Goal: Task Accomplishment & Management: Manage account settings

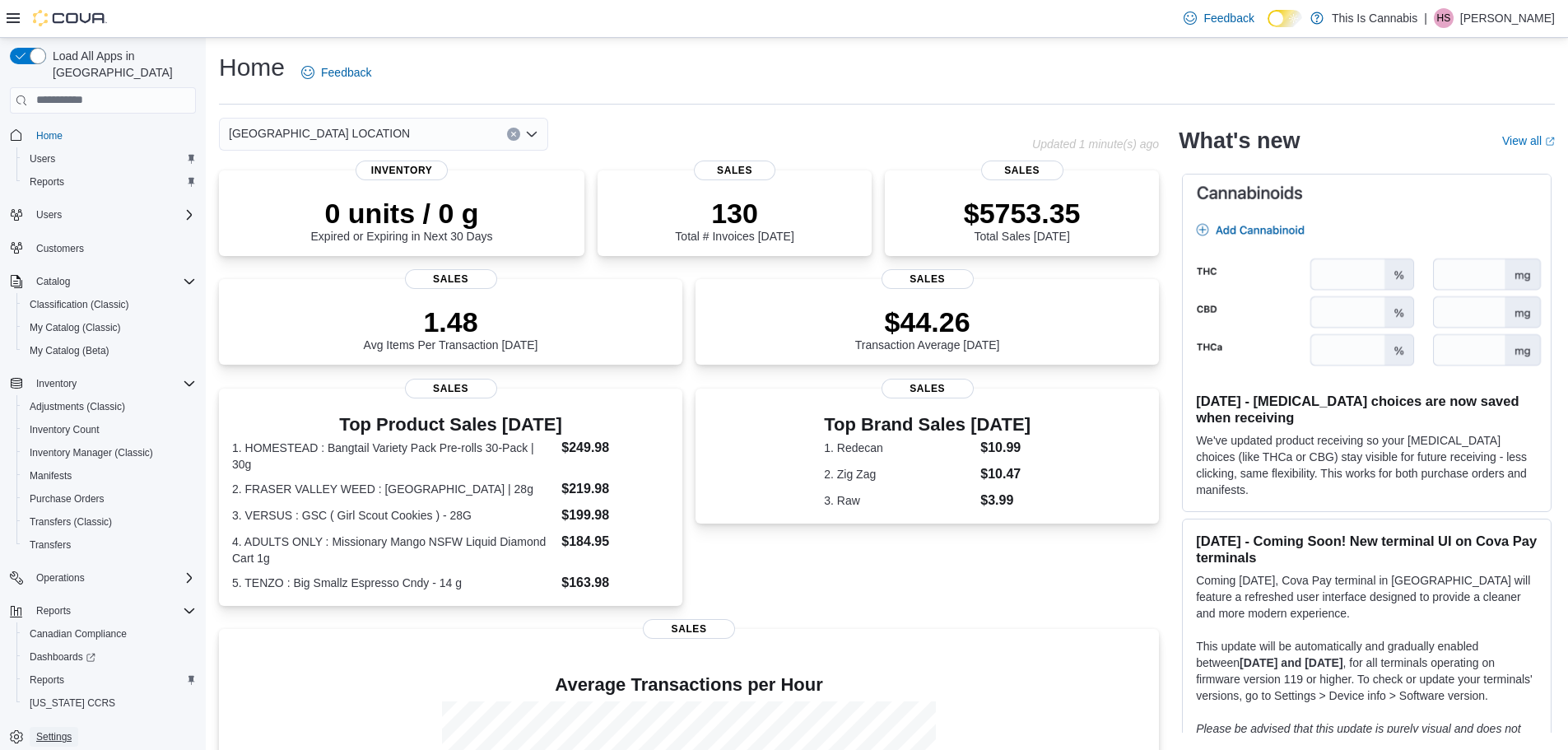
click at [53, 731] on span "Settings" at bounding box center [54, 737] width 35 height 14
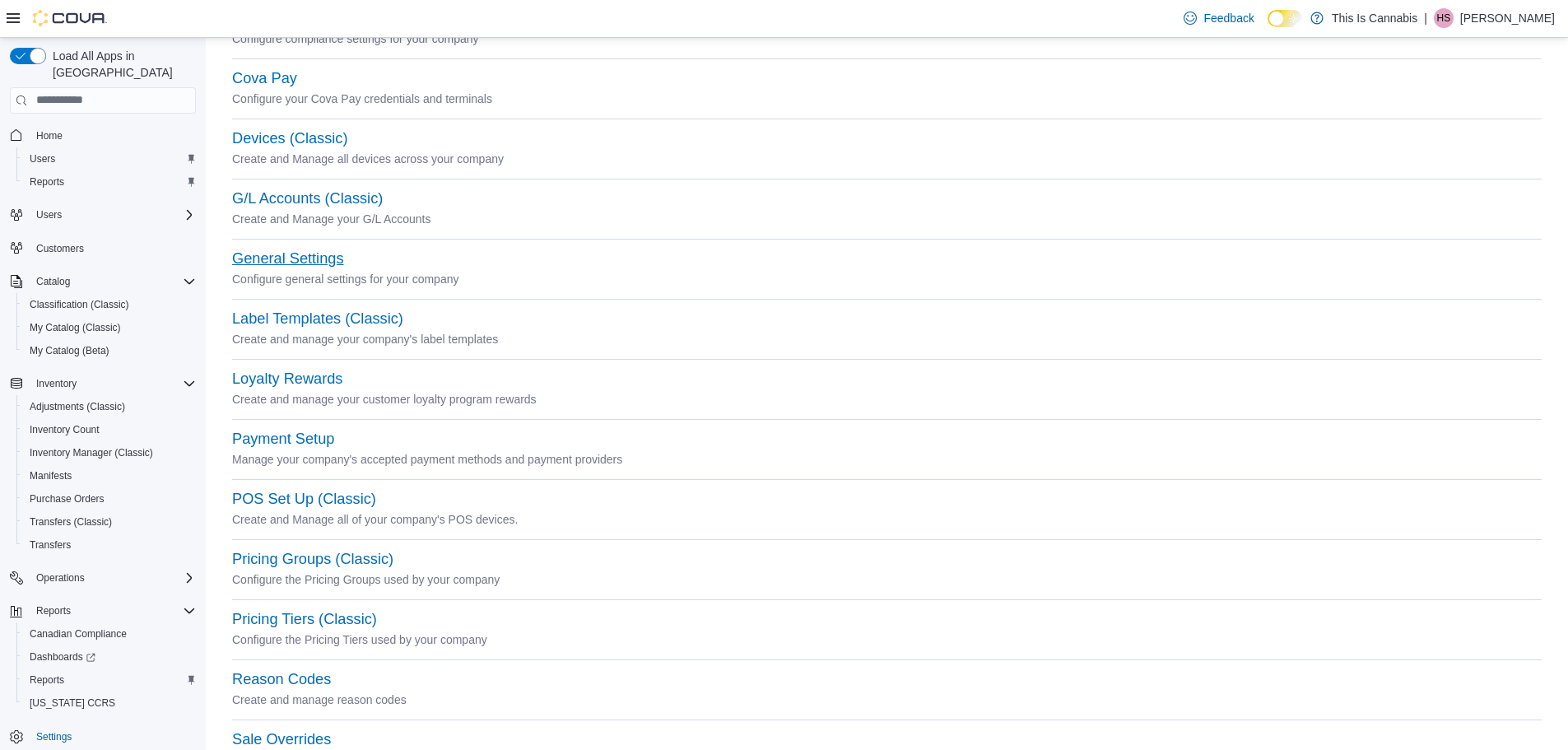
scroll to position [329, 0]
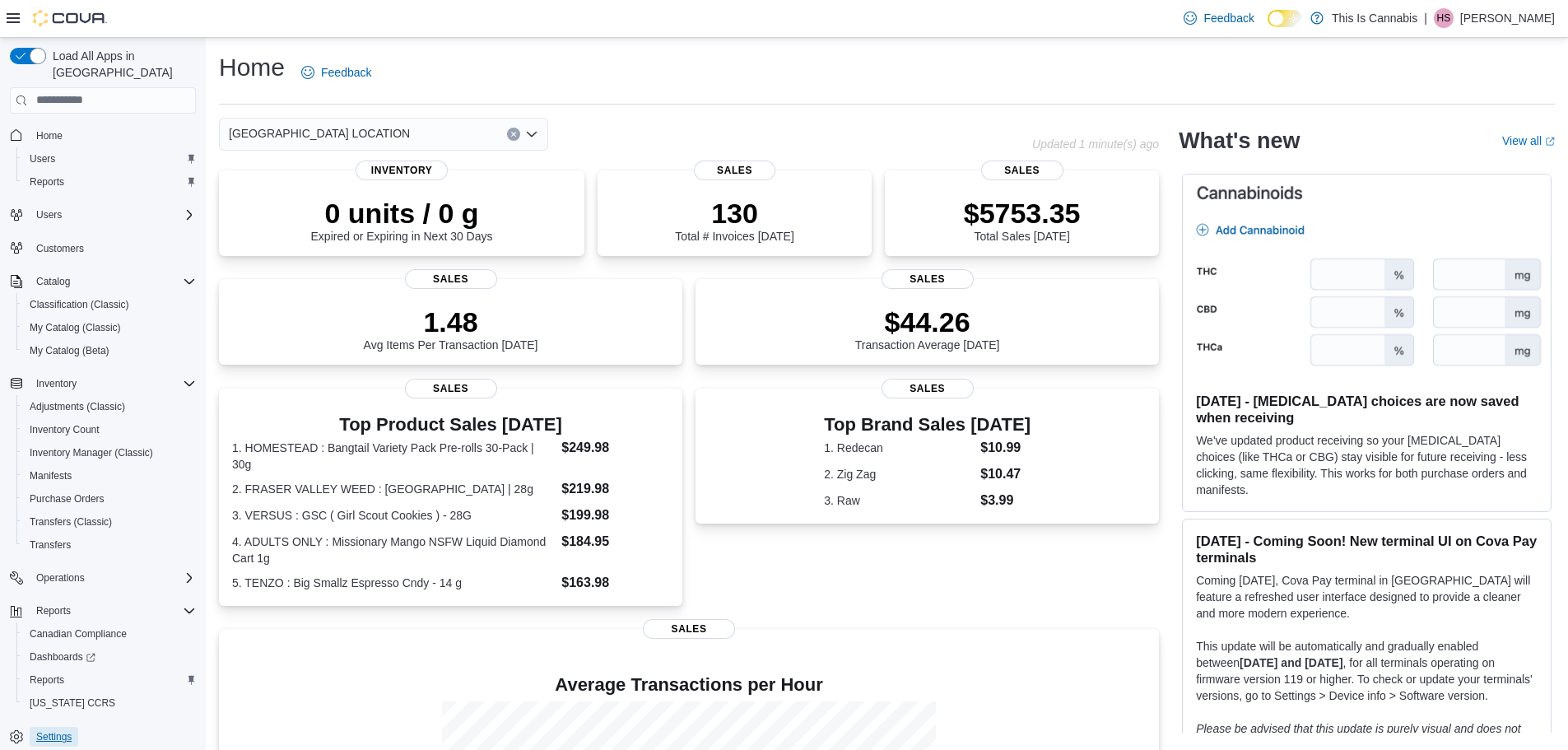
click at [61, 731] on span "Settings" at bounding box center [54, 737] width 35 height 14
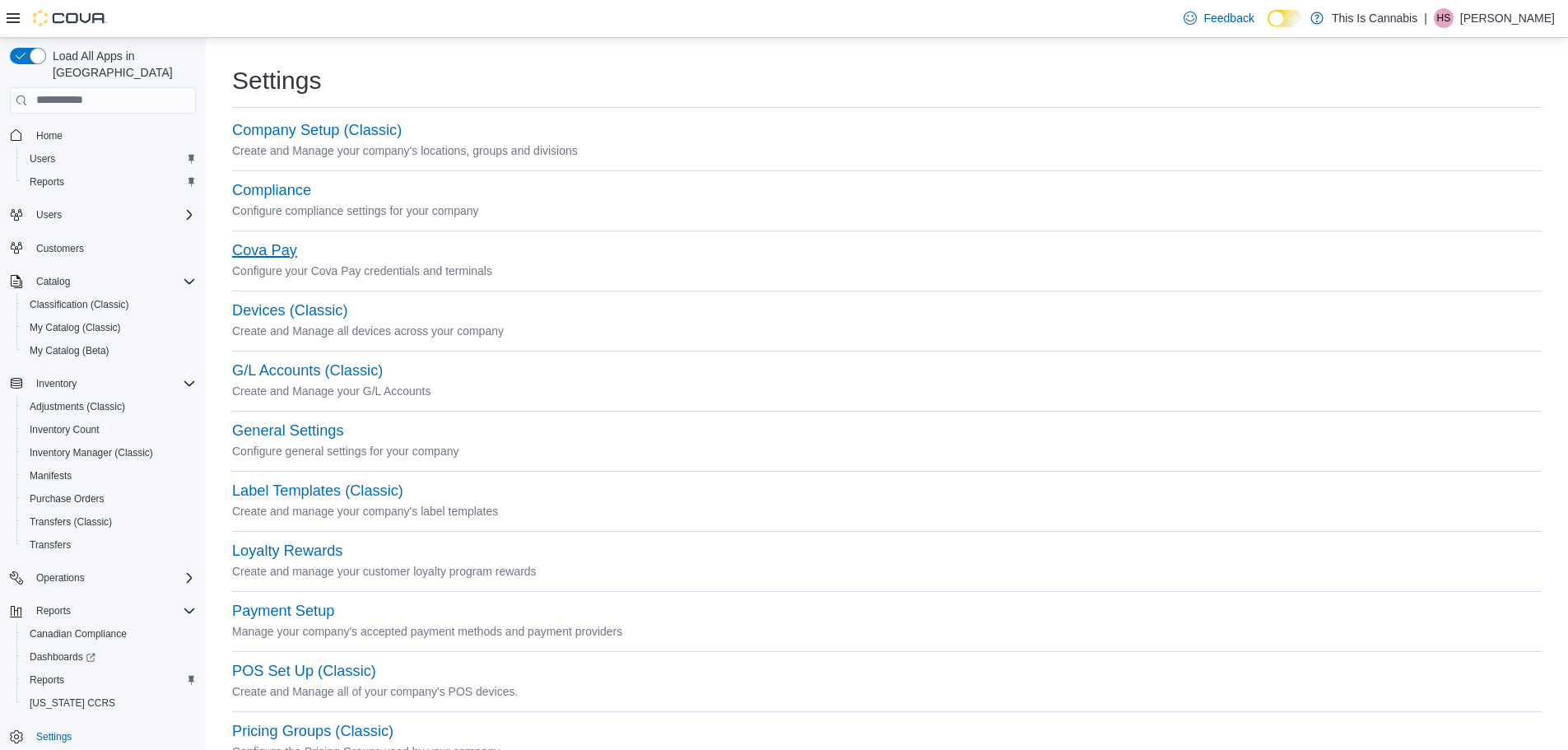
drag, startPoint x: 272, startPoint y: 255, endPoint x: 267, endPoint y: 245, distance: 11.2
drag, startPoint x: 267, startPoint y: 245, endPoint x: 248, endPoint y: 243, distance: 19.1
click at [248, 243] on button "Cova Pay" at bounding box center [264, 251] width 65 height 17
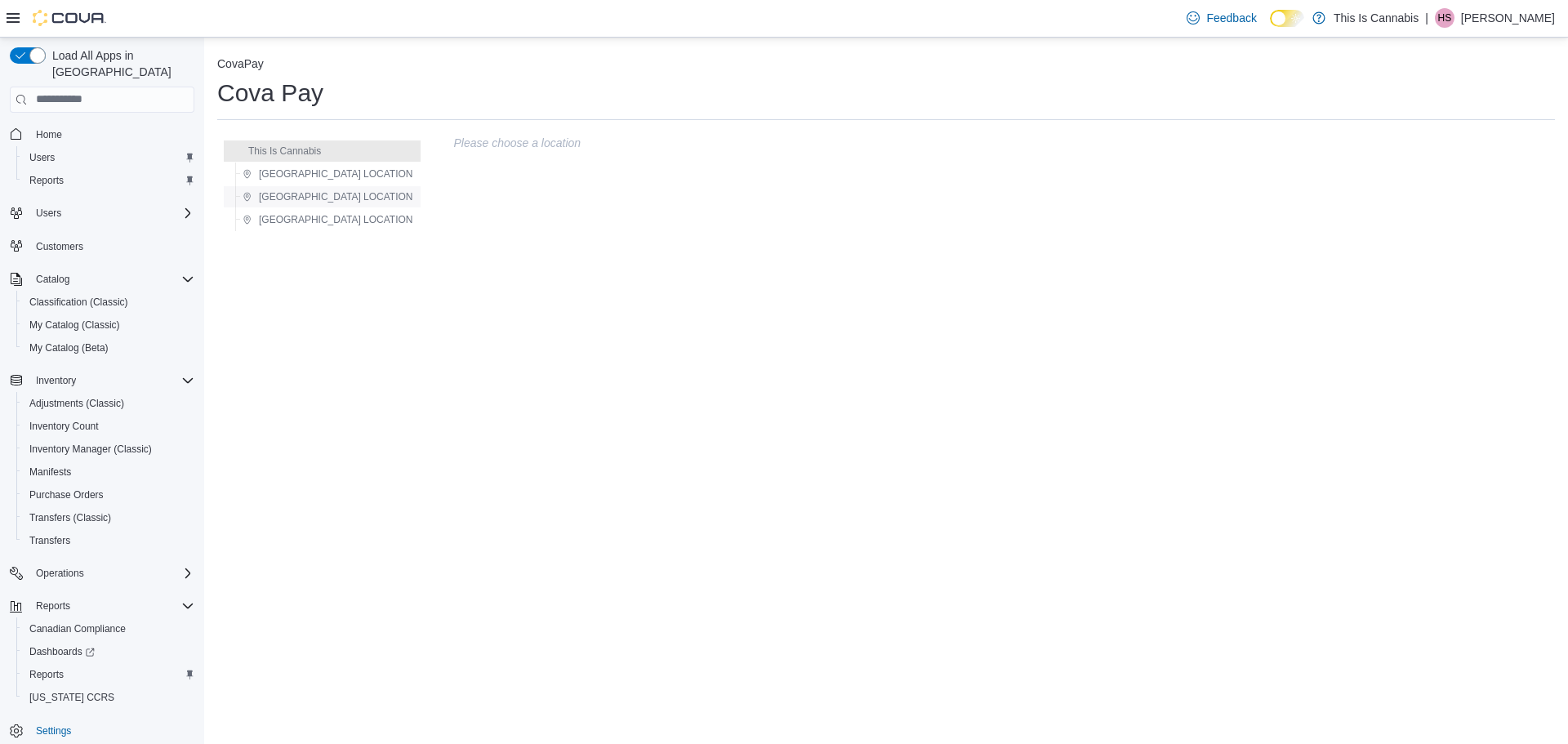
click at [369, 197] on span "CHILLIWACK LOCATION" at bounding box center [335, 197] width 153 height 13
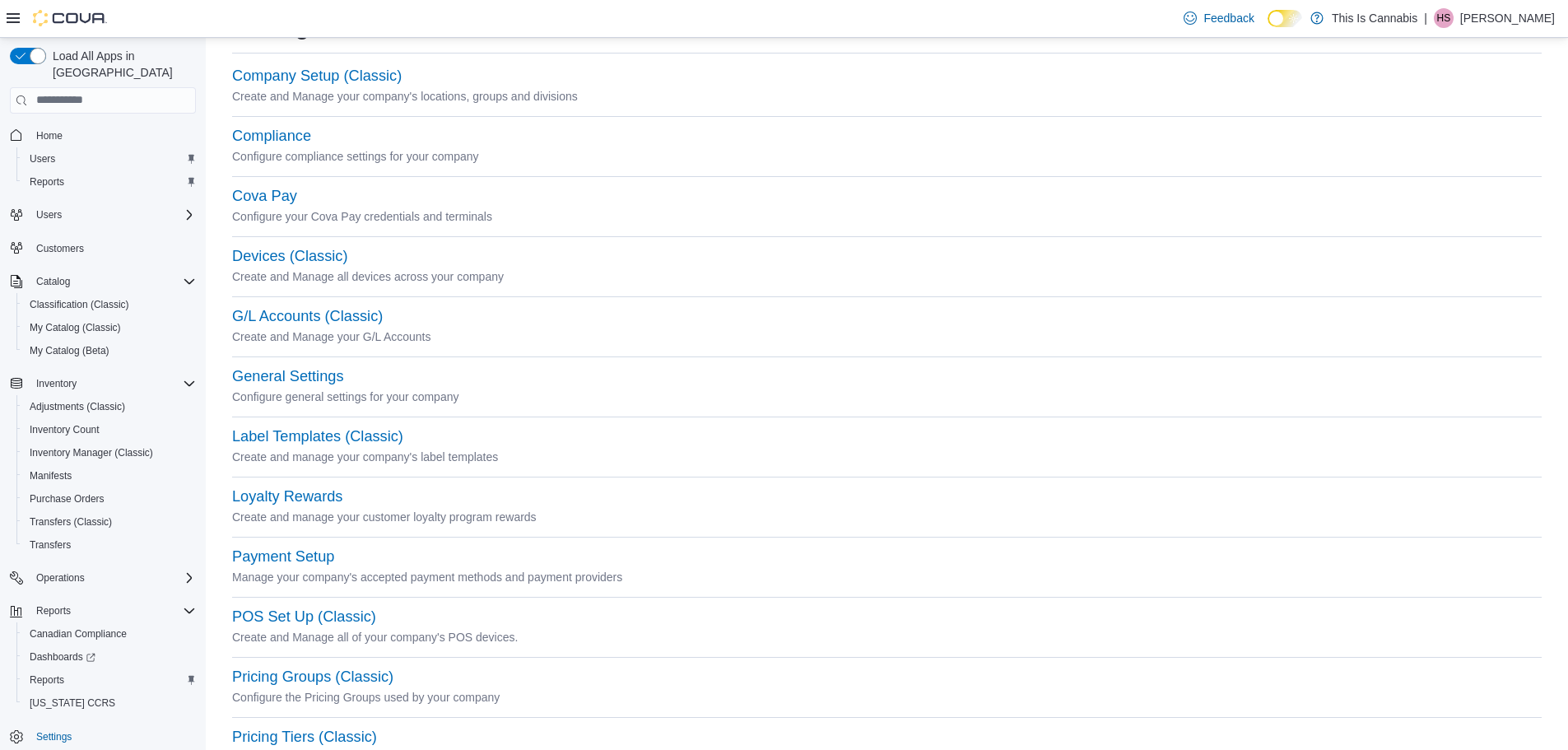
scroll to position [82, 0]
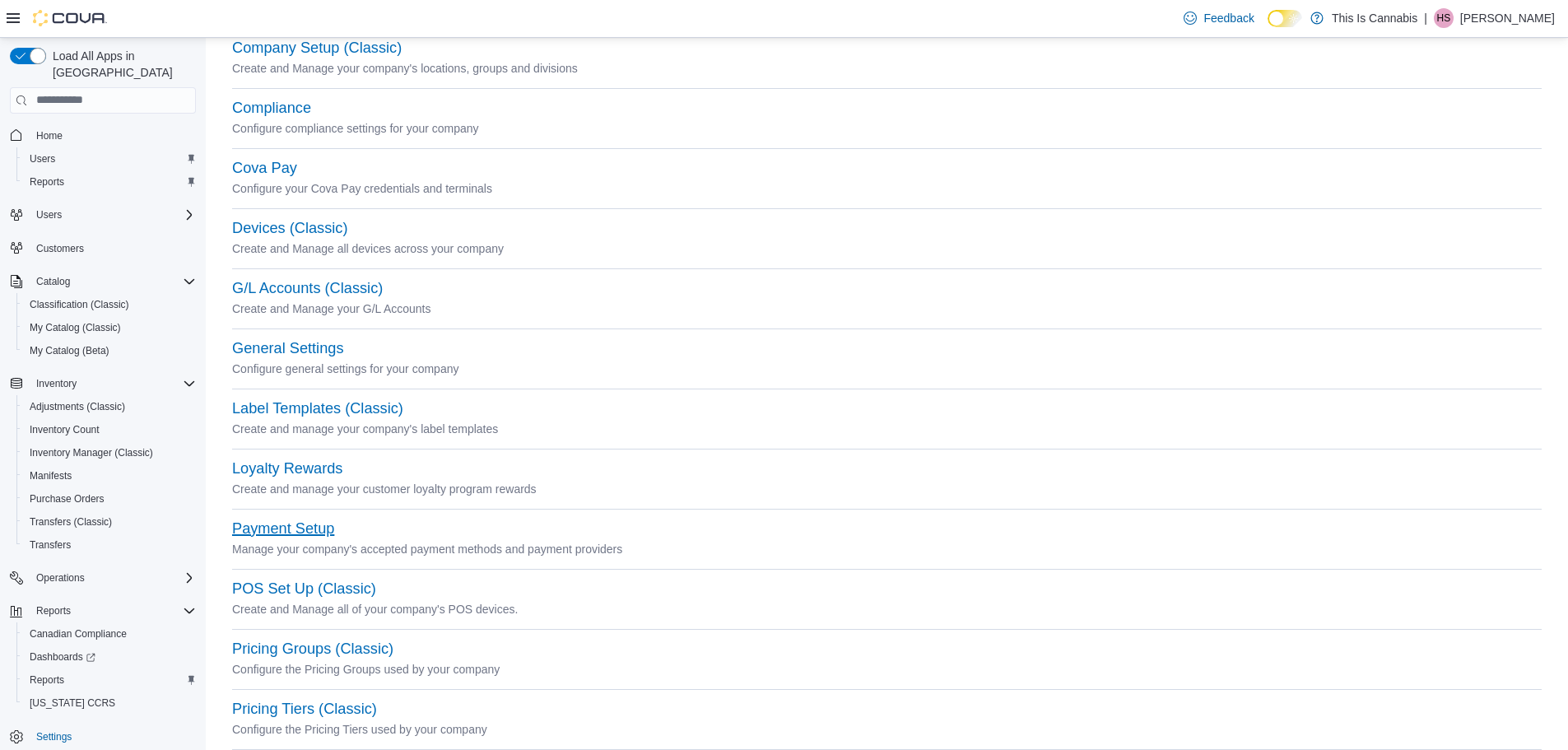
click at [278, 533] on button "Payment Setup" at bounding box center [283, 529] width 102 height 17
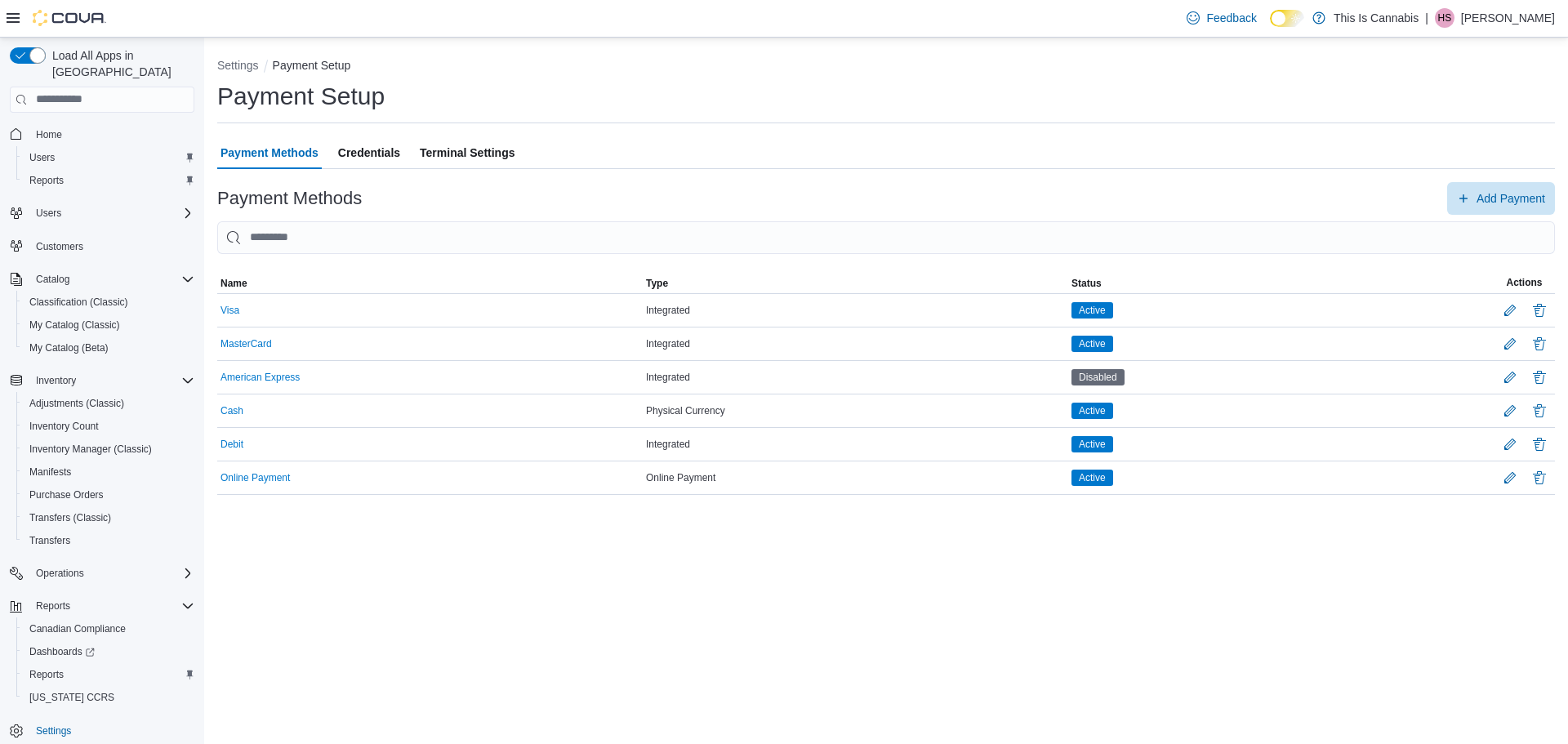
click at [357, 152] on span "Credentials" at bounding box center [370, 152] width 62 height 33
click at [467, 149] on span "Terminal Settings" at bounding box center [467, 152] width 95 height 33
click at [383, 157] on span "Credentials" at bounding box center [370, 152] width 62 height 33
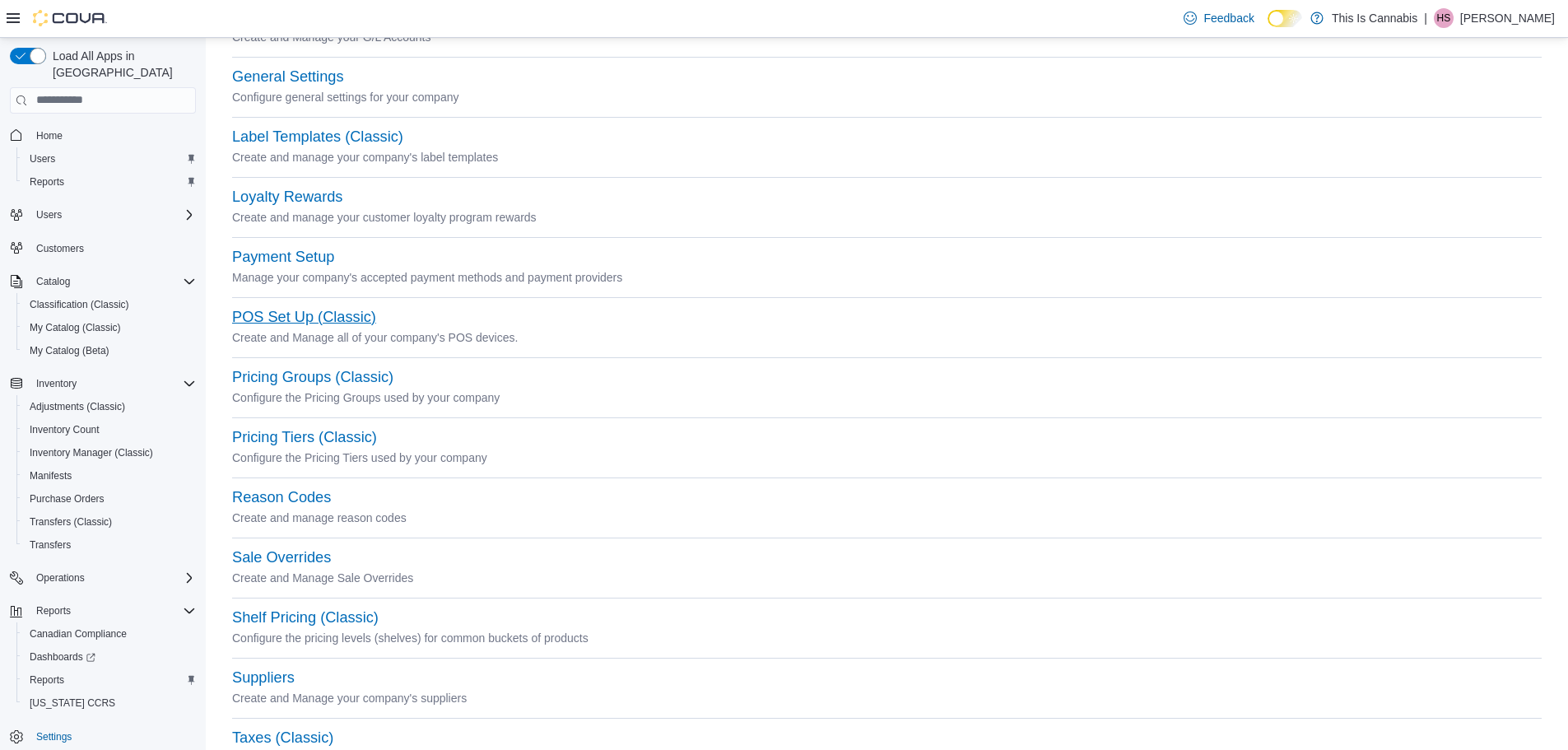
scroll to position [419, 0]
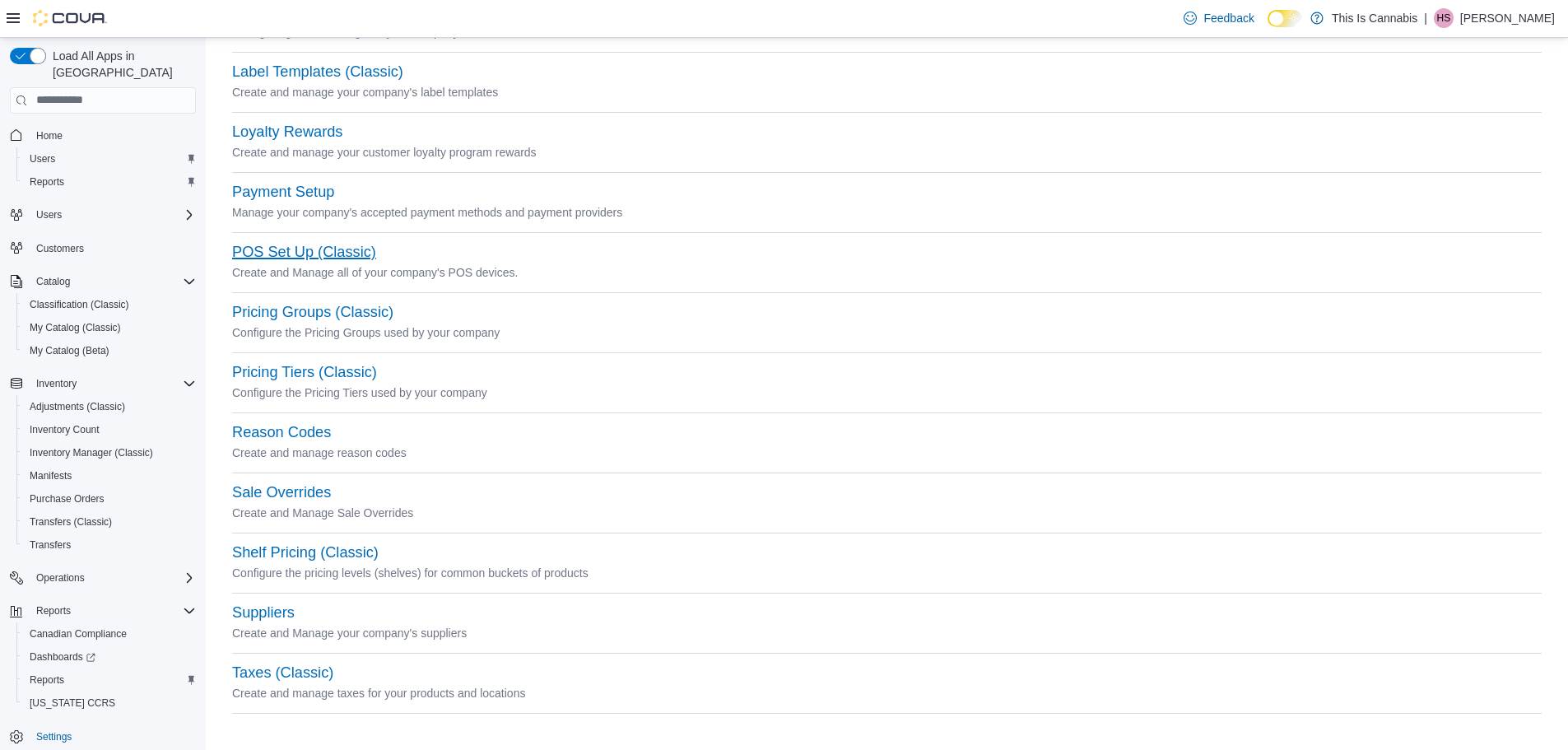
click at [269, 253] on button "POS Set Up (Classic)" at bounding box center [304, 253] width 144 height 17
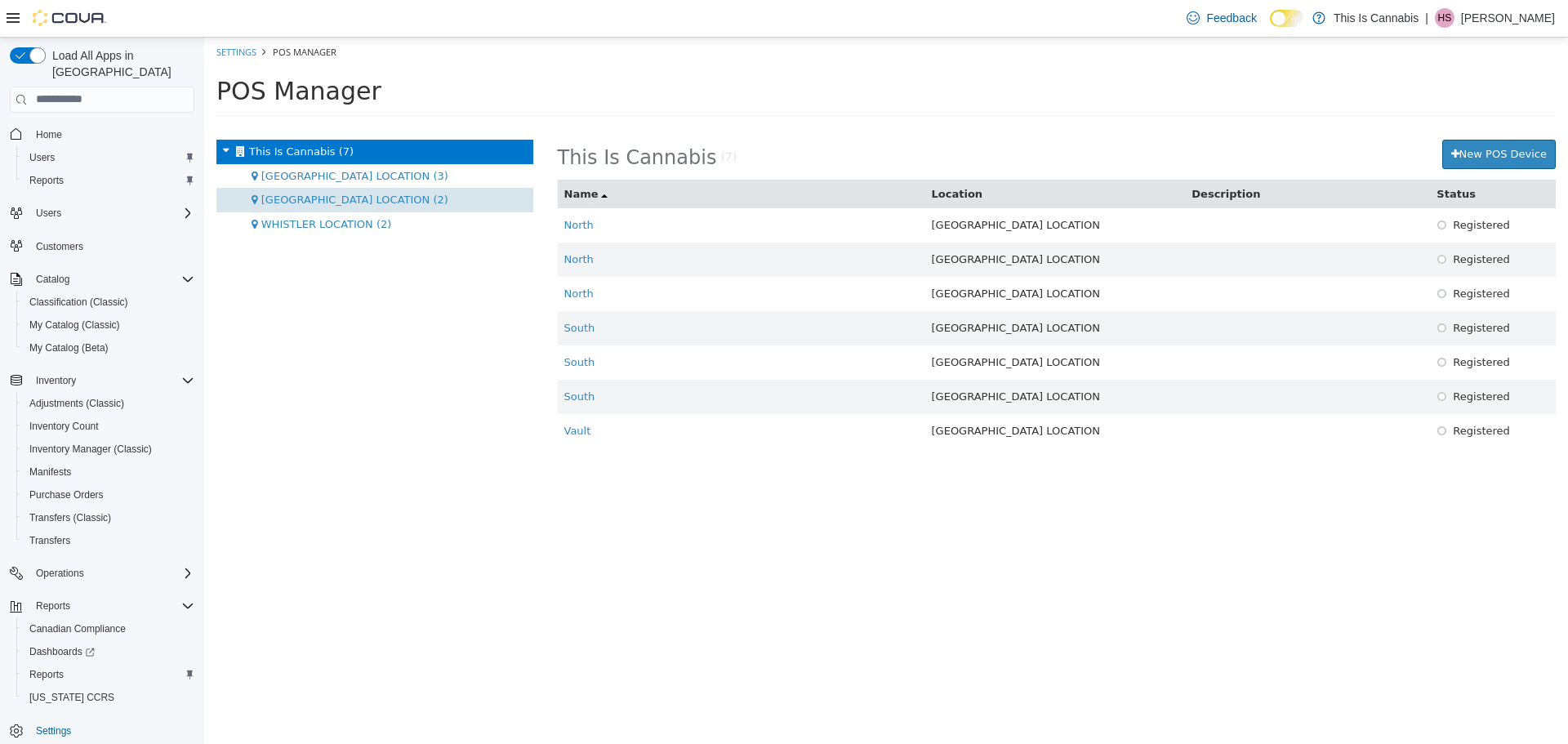
click at [373, 204] on span "CHILLIWACK LOCATION (2)" at bounding box center [354, 199] width 187 height 13
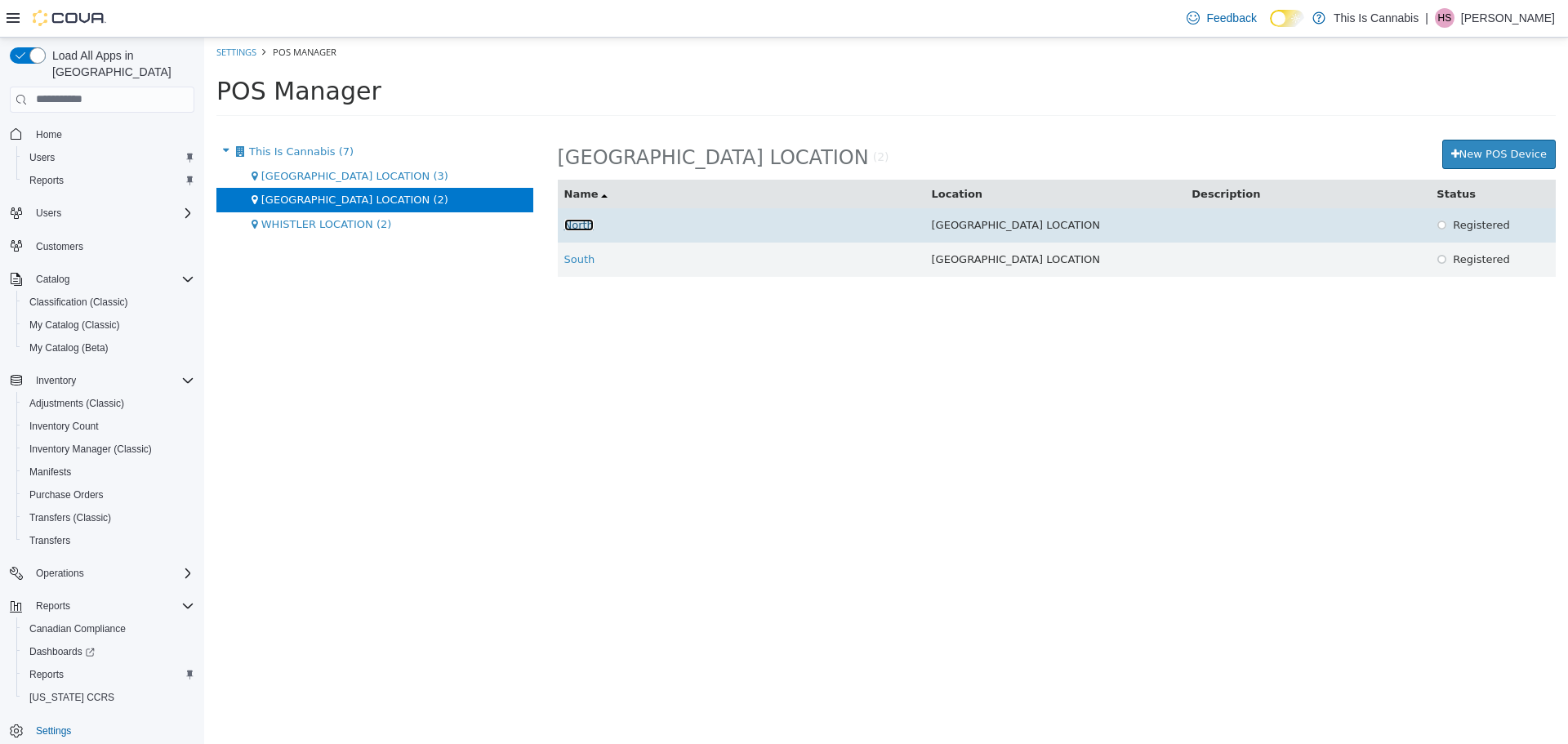
click at [572, 228] on link "North" at bounding box center [579, 224] width 29 height 13
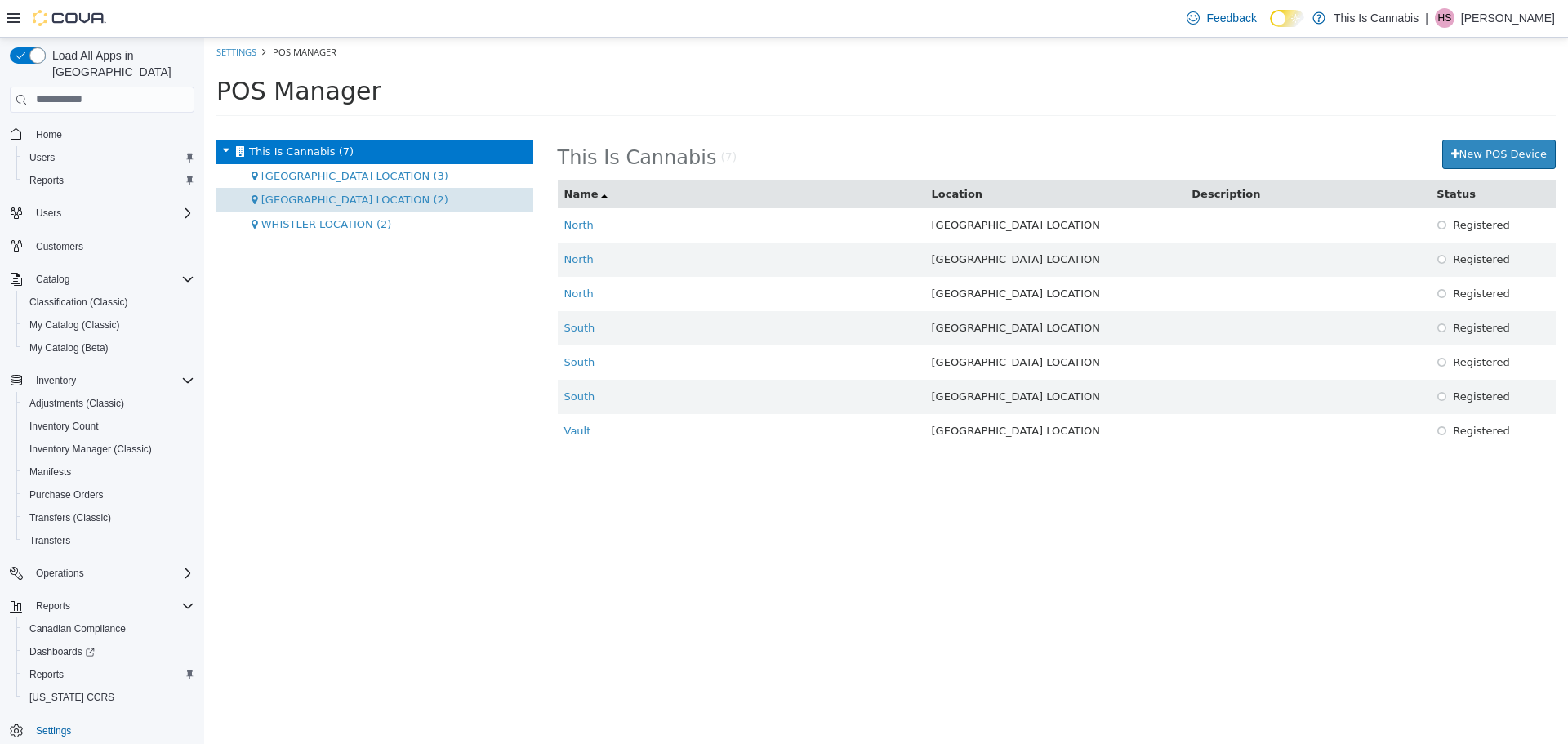
click at [301, 197] on span "CHILLIWACK LOCATION (2)" at bounding box center [354, 199] width 187 height 13
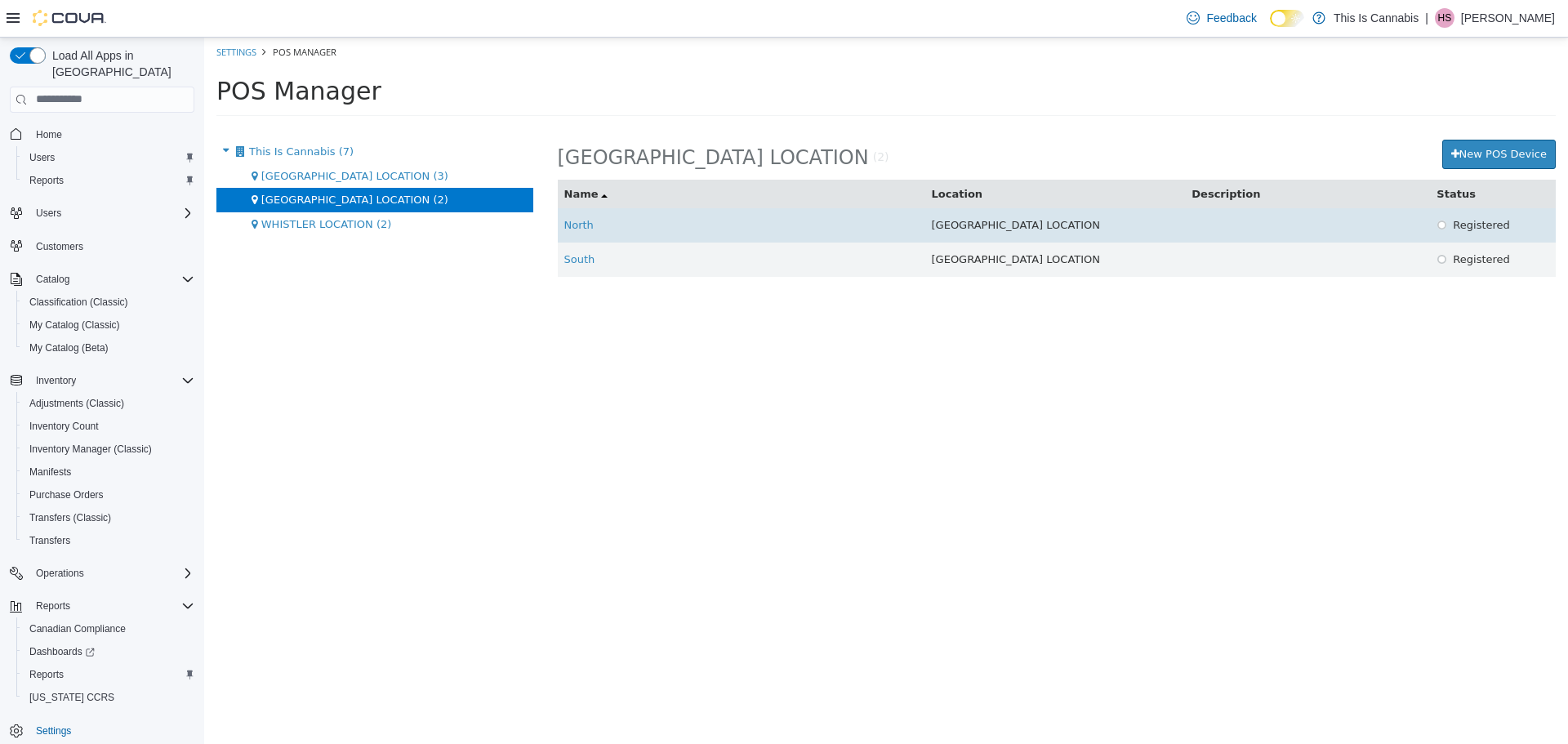
click at [586, 231] on td "North" at bounding box center [742, 225] width 368 height 34
click at [578, 220] on link "North" at bounding box center [579, 224] width 29 height 13
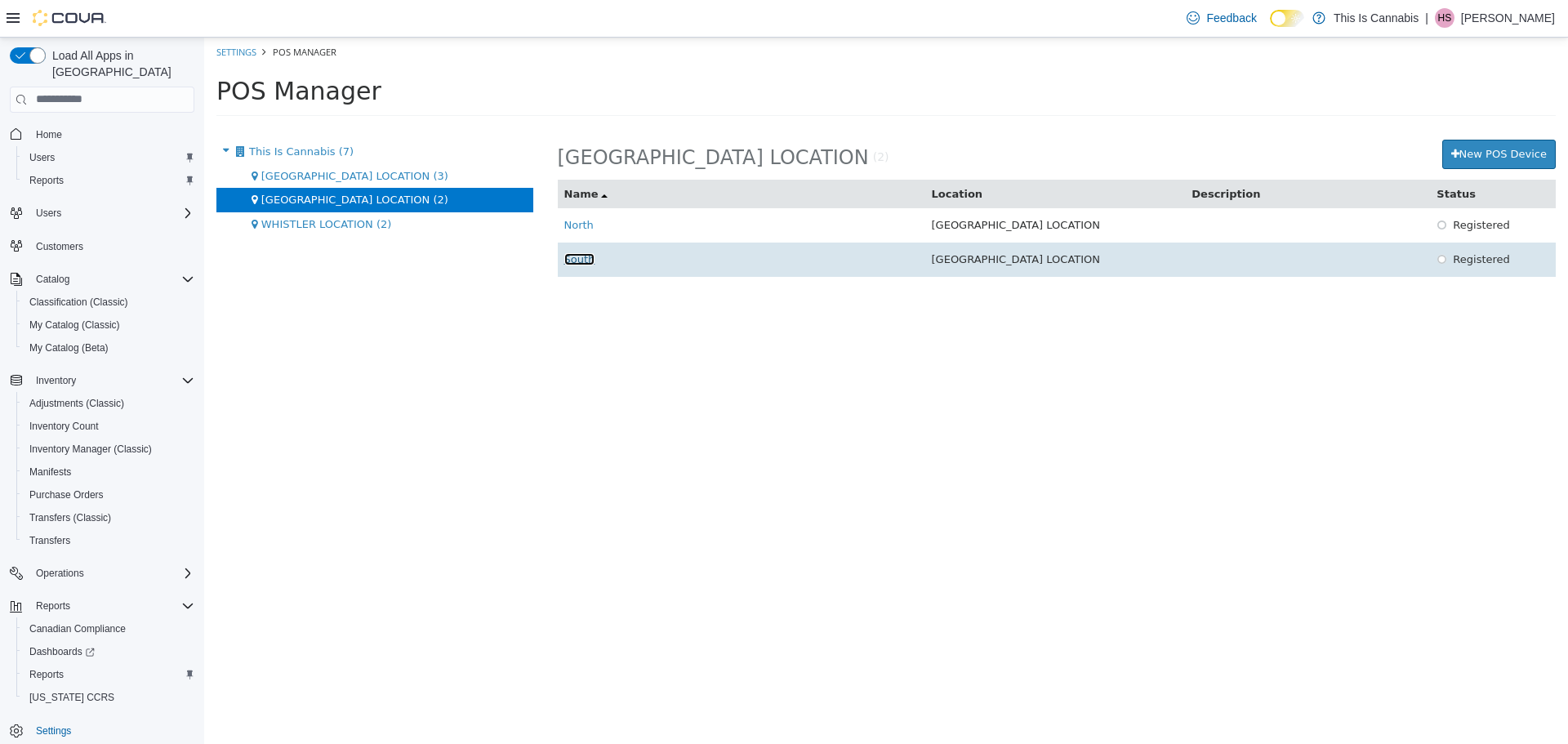
click at [580, 258] on link "South" at bounding box center [580, 258] width 31 height 13
click at [572, 260] on link "South" at bounding box center [580, 258] width 31 height 13
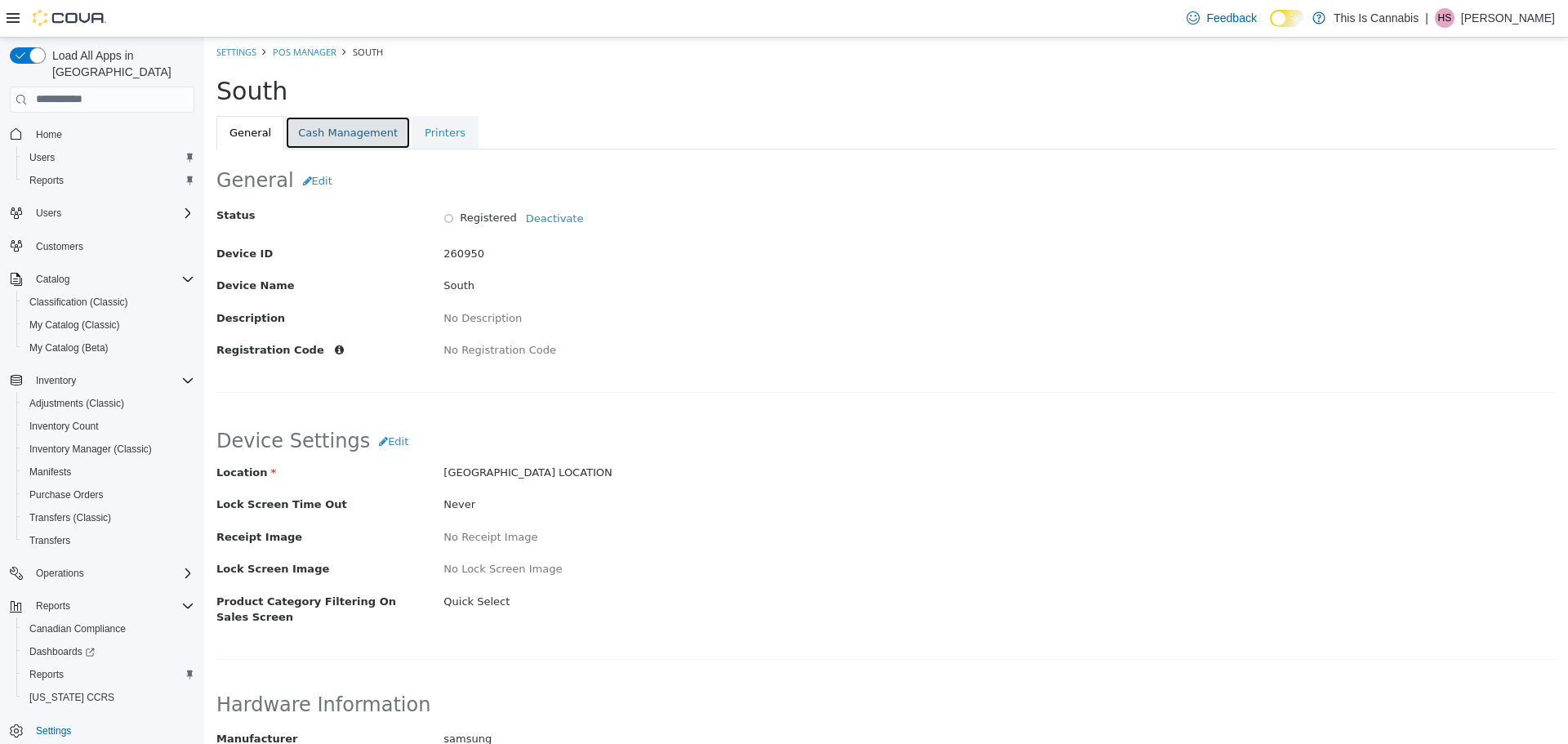
click at [336, 117] on link "Cash Management" at bounding box center [348, 132] width 126 height 34
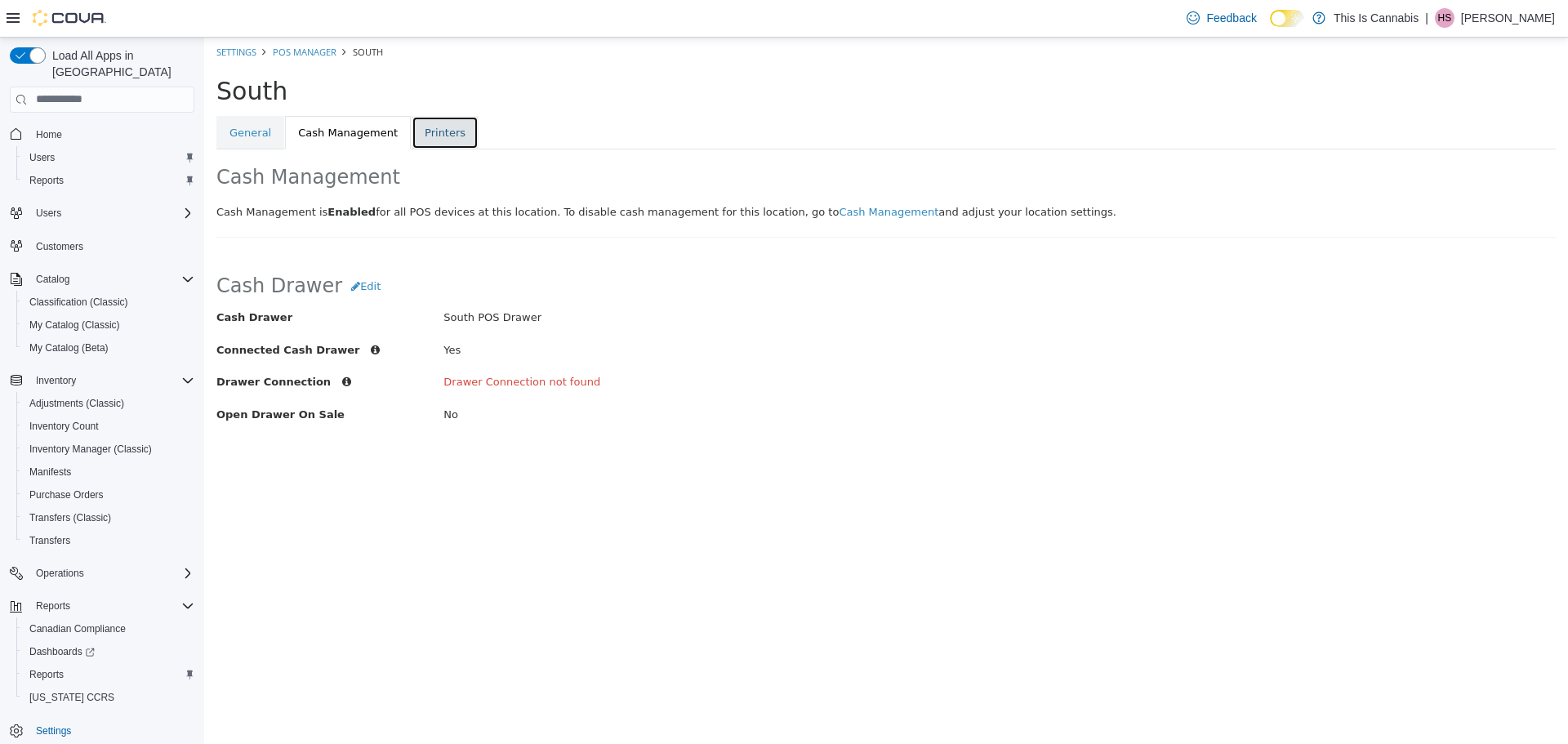
click at [417, 137] on link "Printers" at bounding box center [445, 132] width 67 height 34
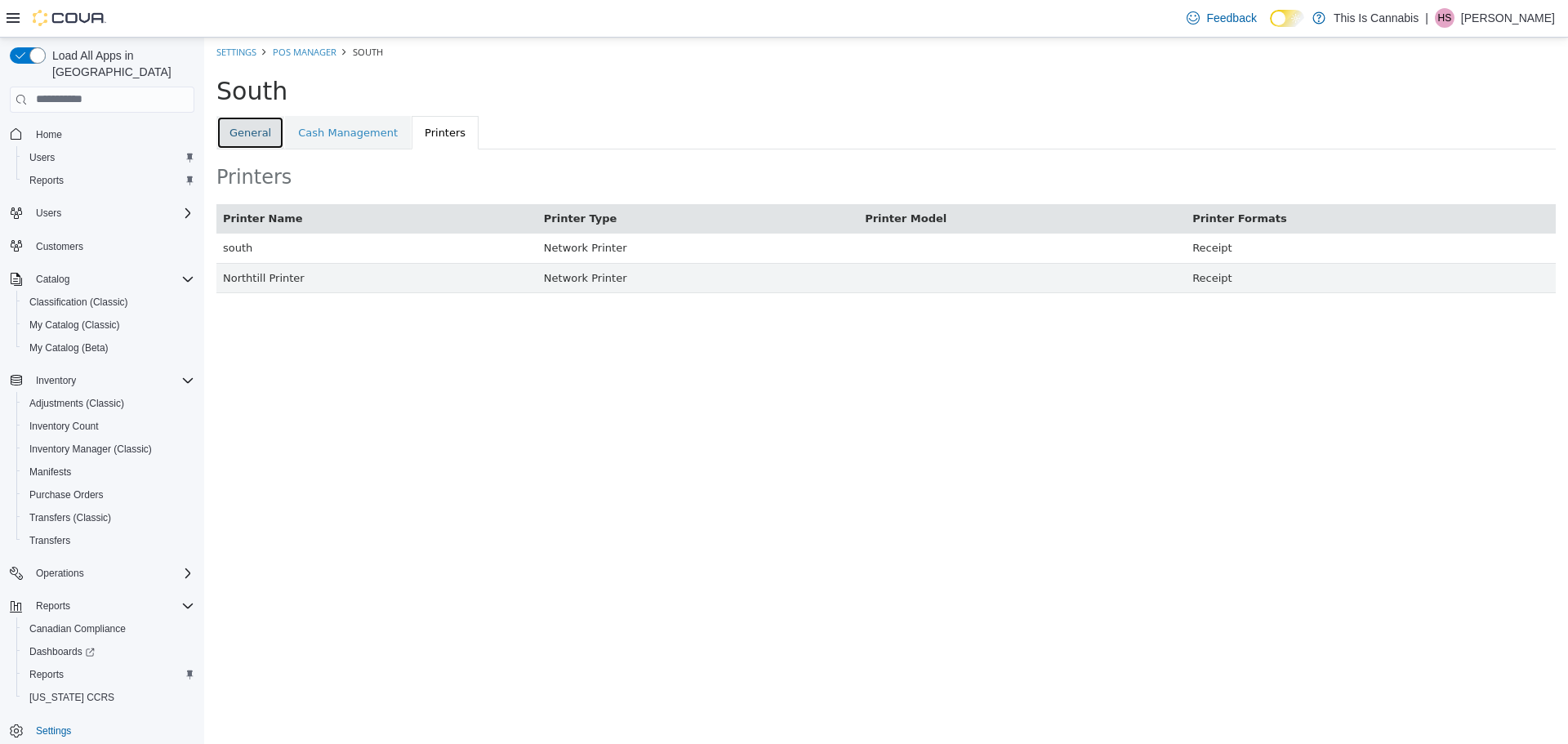
click at [255, 145] on link "General" at bounding box center [250, 132] width 68 height 34
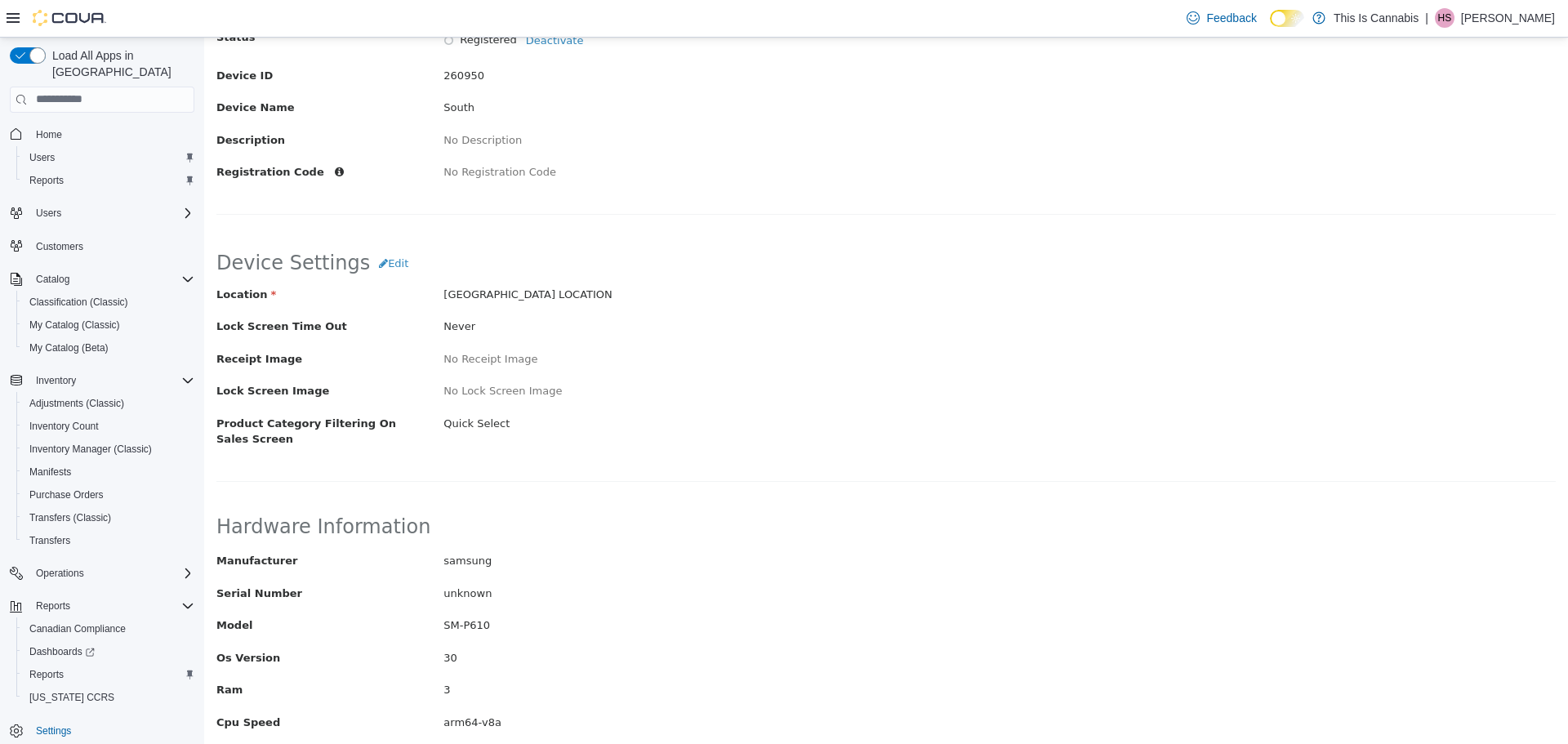
scroll to position [180, 0]
click at [395, 614] on label "Model" at bounding box center [318, 622] width 227 height 16
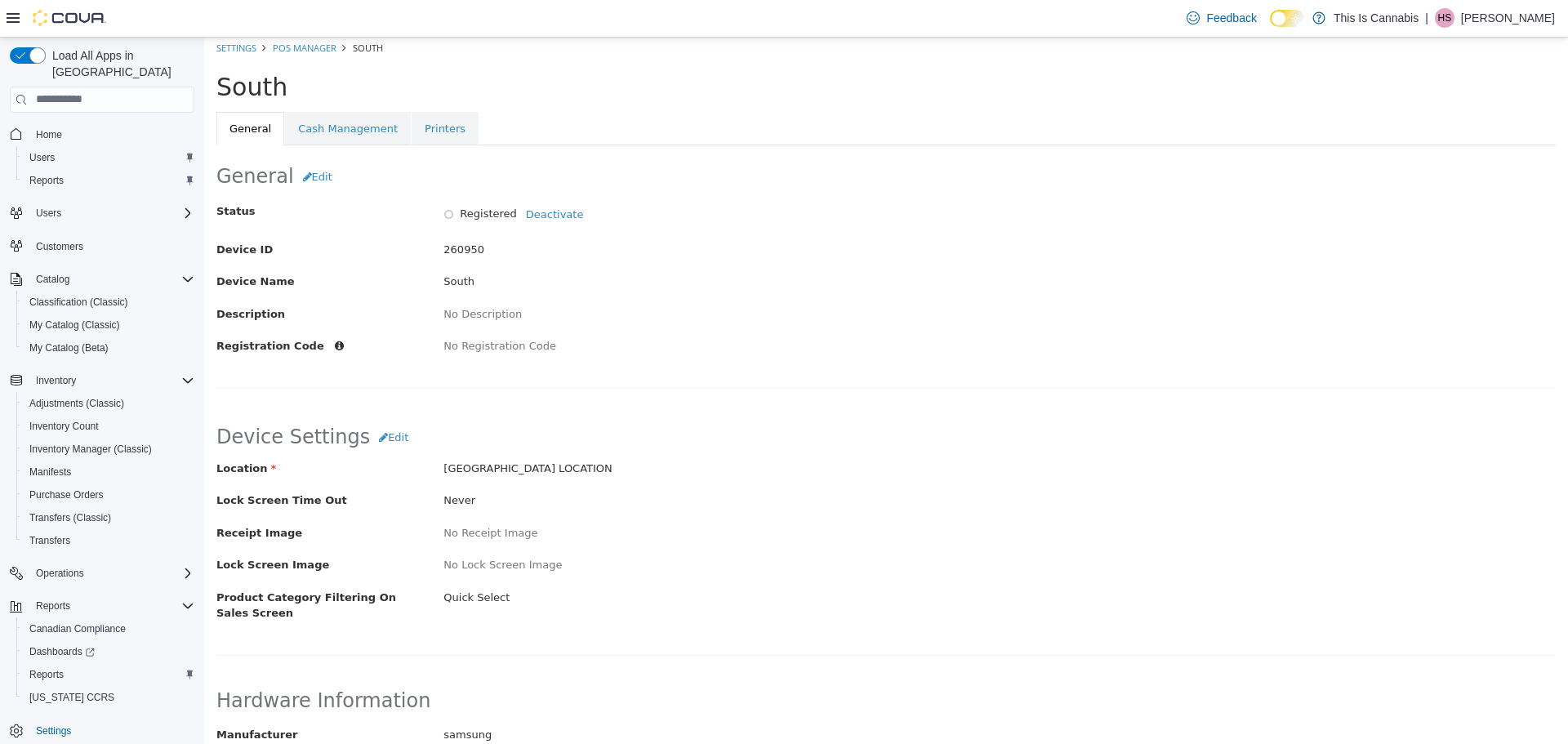
scroll to position [0, 0]
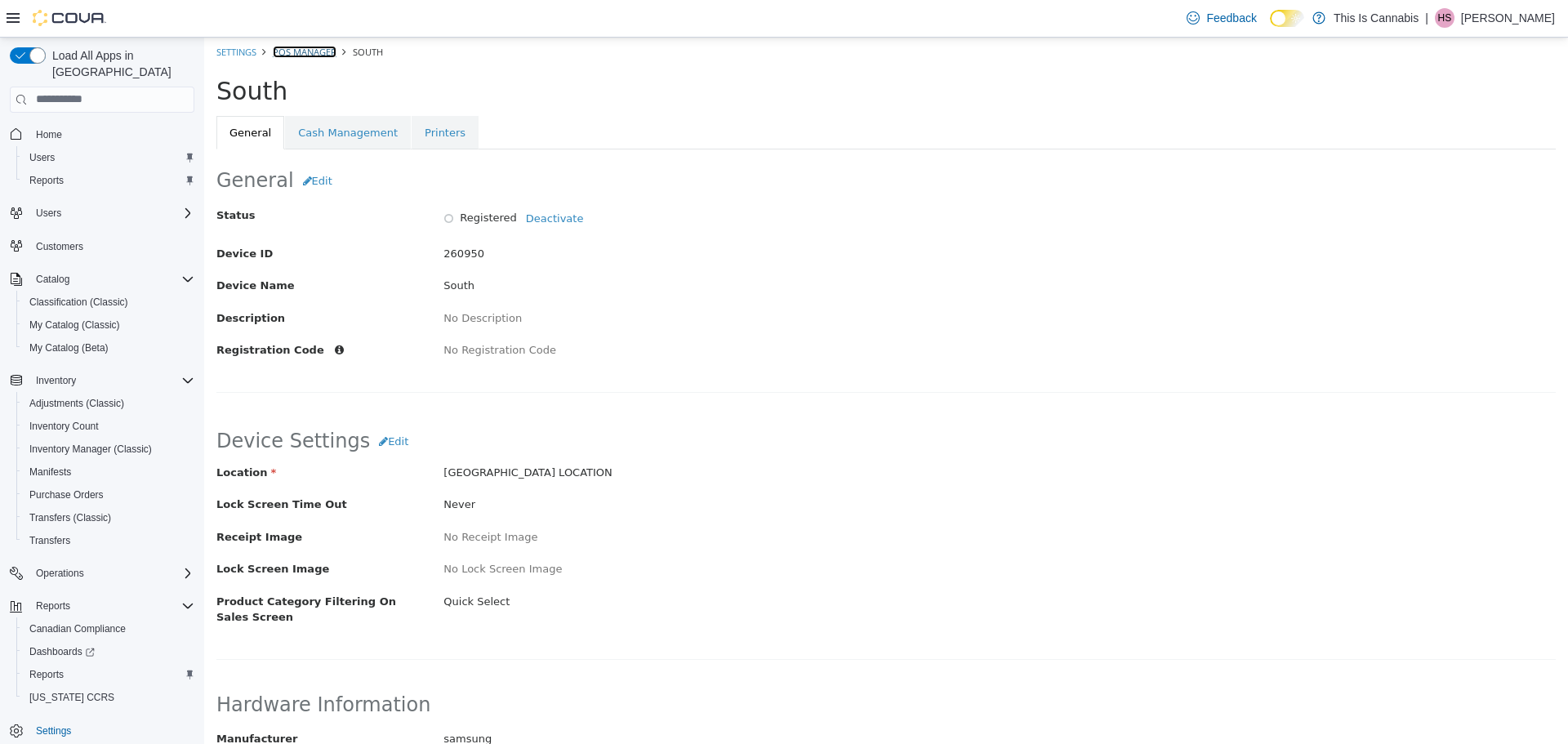
click at [310, 56] on link "POS Manager" at bounding box center [305, 51] width 64 height 13
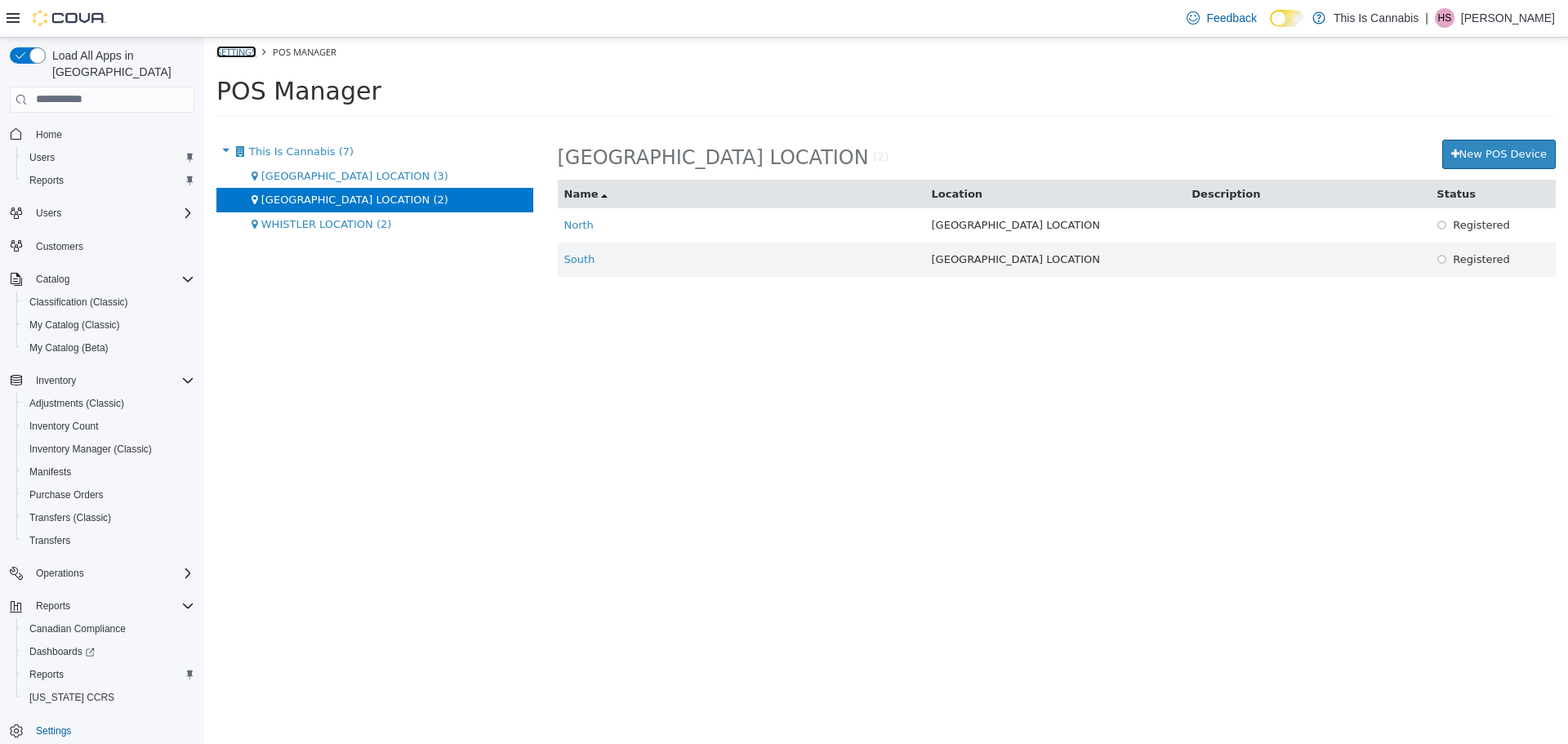
click at [248, 54] on link "Settings" at bounding box center [236, 51] width 40 height 13
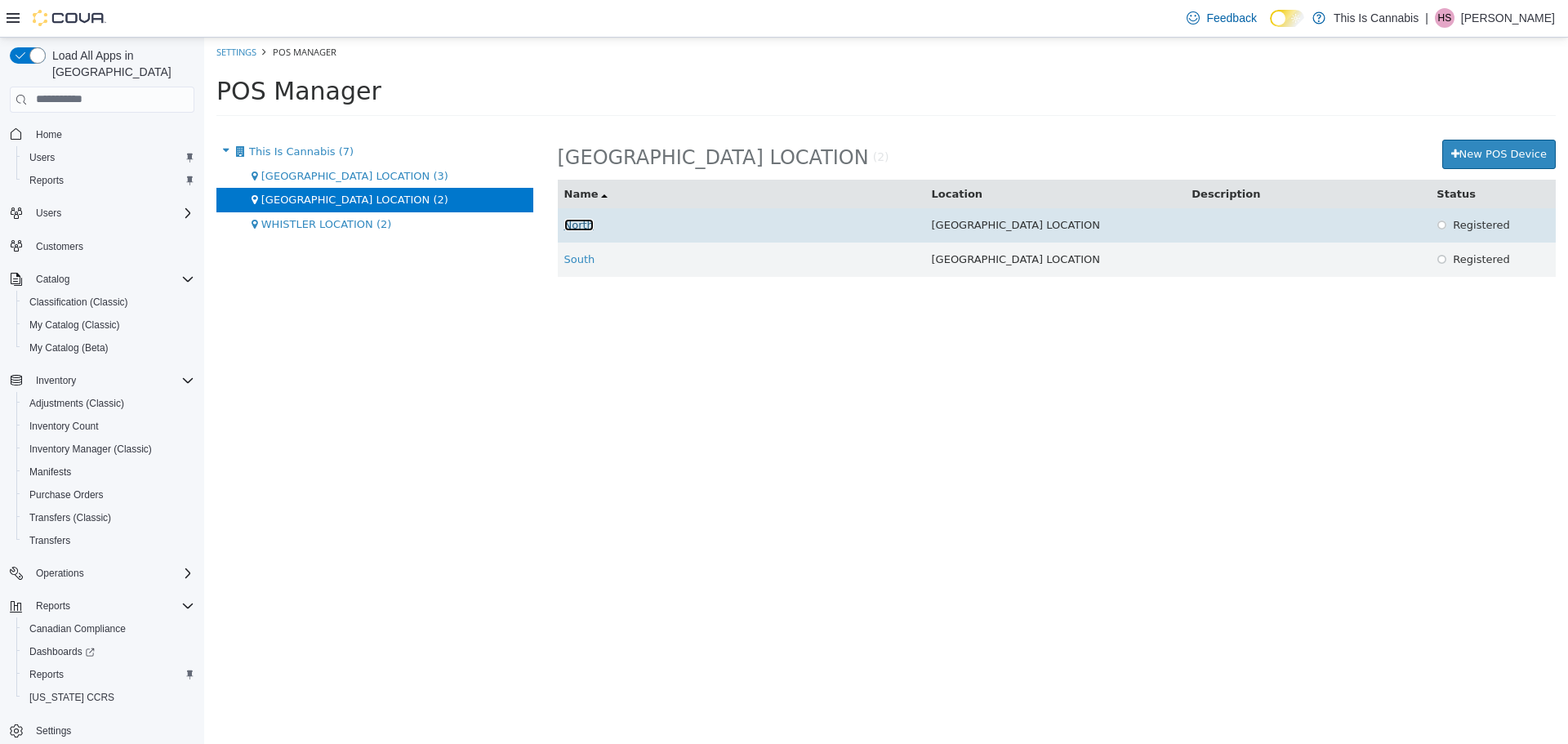
click at [573, 230] on link "North" at bounding box center [579, 224] width 29 height 13
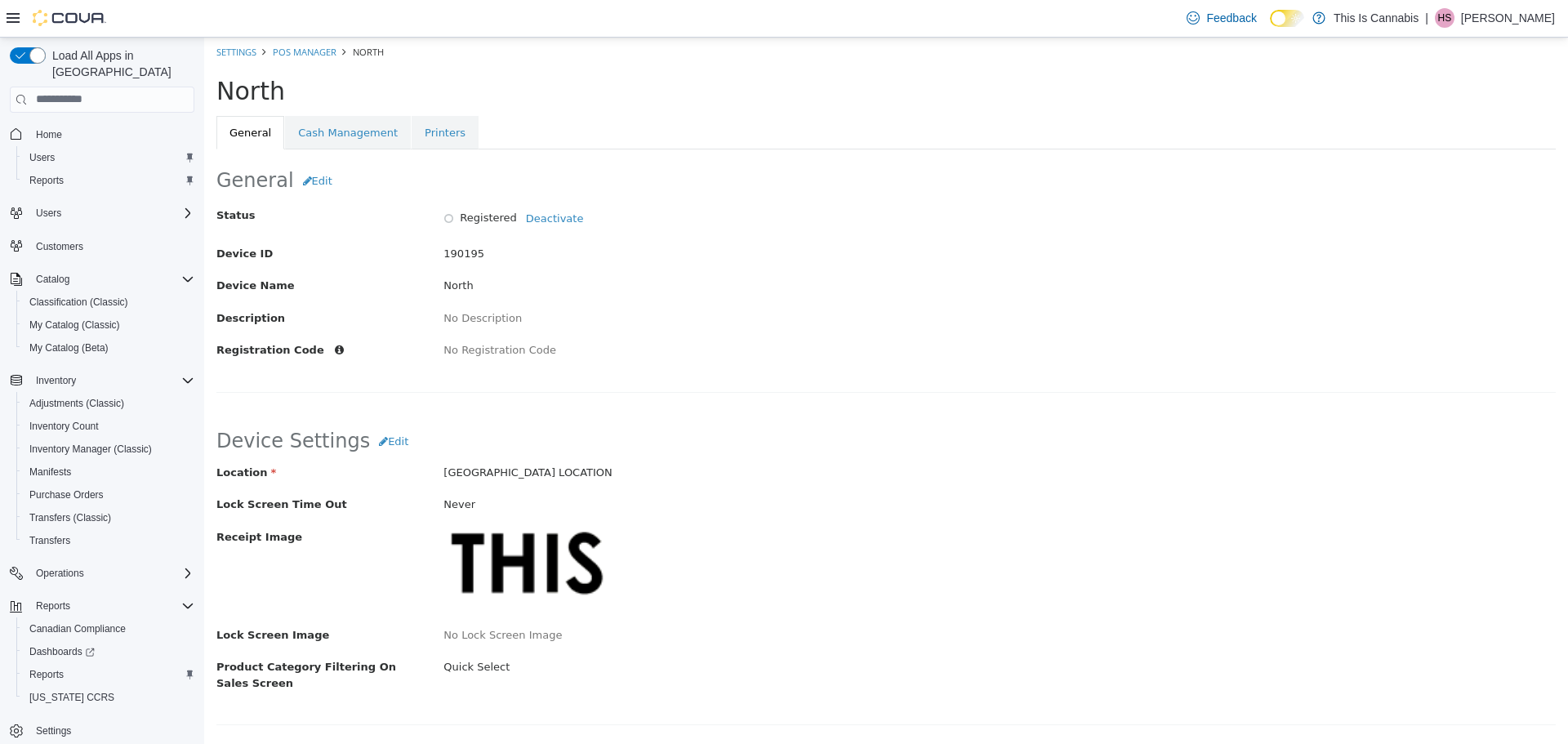
drag, startPoint x: 516, startPoint y: 554, endPoint x: 1247, endPoint y: 592, distance: 732.0
click at [1247, 592] on div "Receipt Image" at bounding box center [887, 571] width 1364 height 85
drag, startPoint x: 598, startPoint y: 543, endPoint x: 544, endPoint y: 547, distance: 54.1
click at [544, 547] on div at bounding box center [525, 569] width 163 height 81
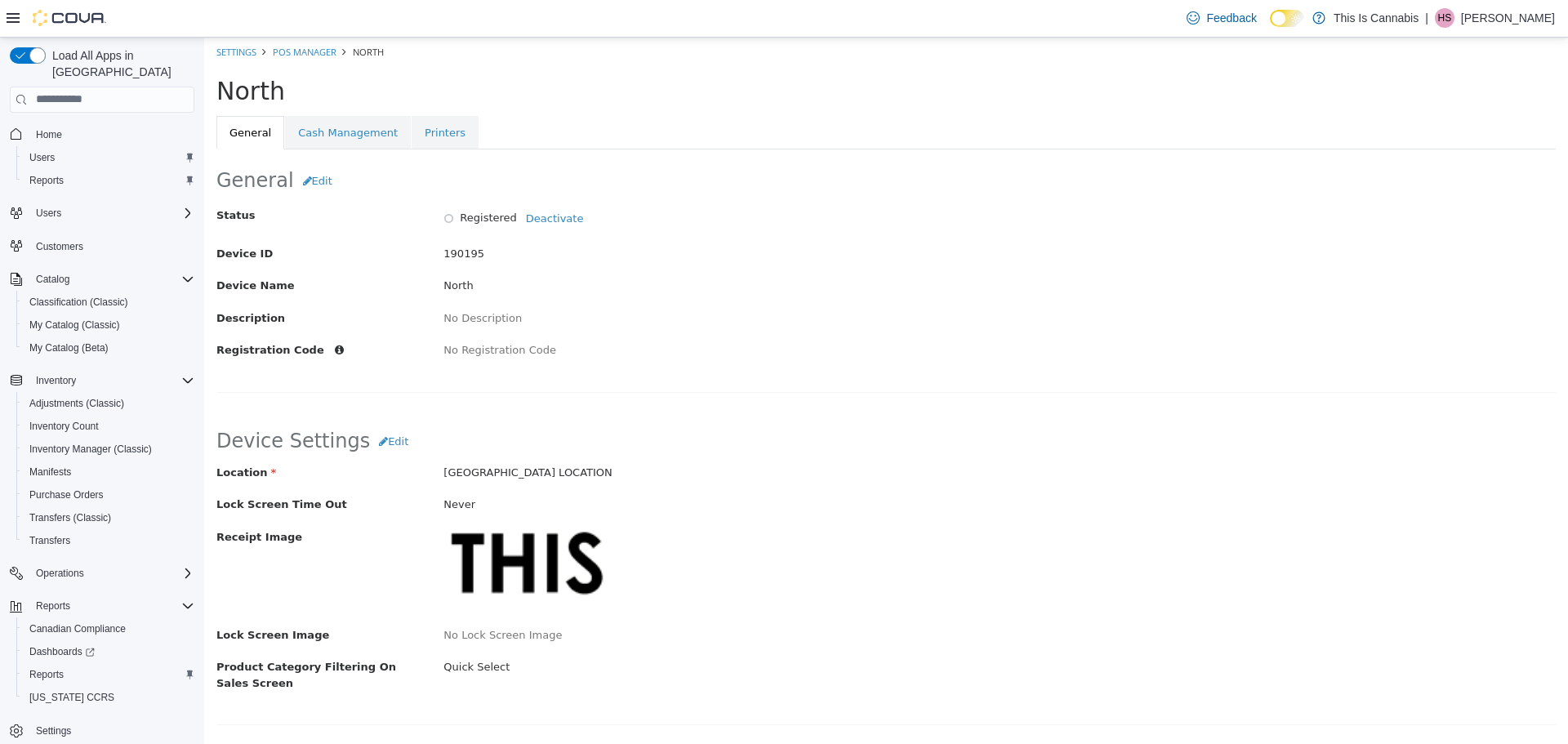
click at [544, 547] on div at bounding box center [525, 569] width 163 height 81
click at [511, 576] on div at bounding box center [525, 569] width 163 height 81
click at [388, 440] on span "Edit" at bounding box center [398, 441] width 20 height 13
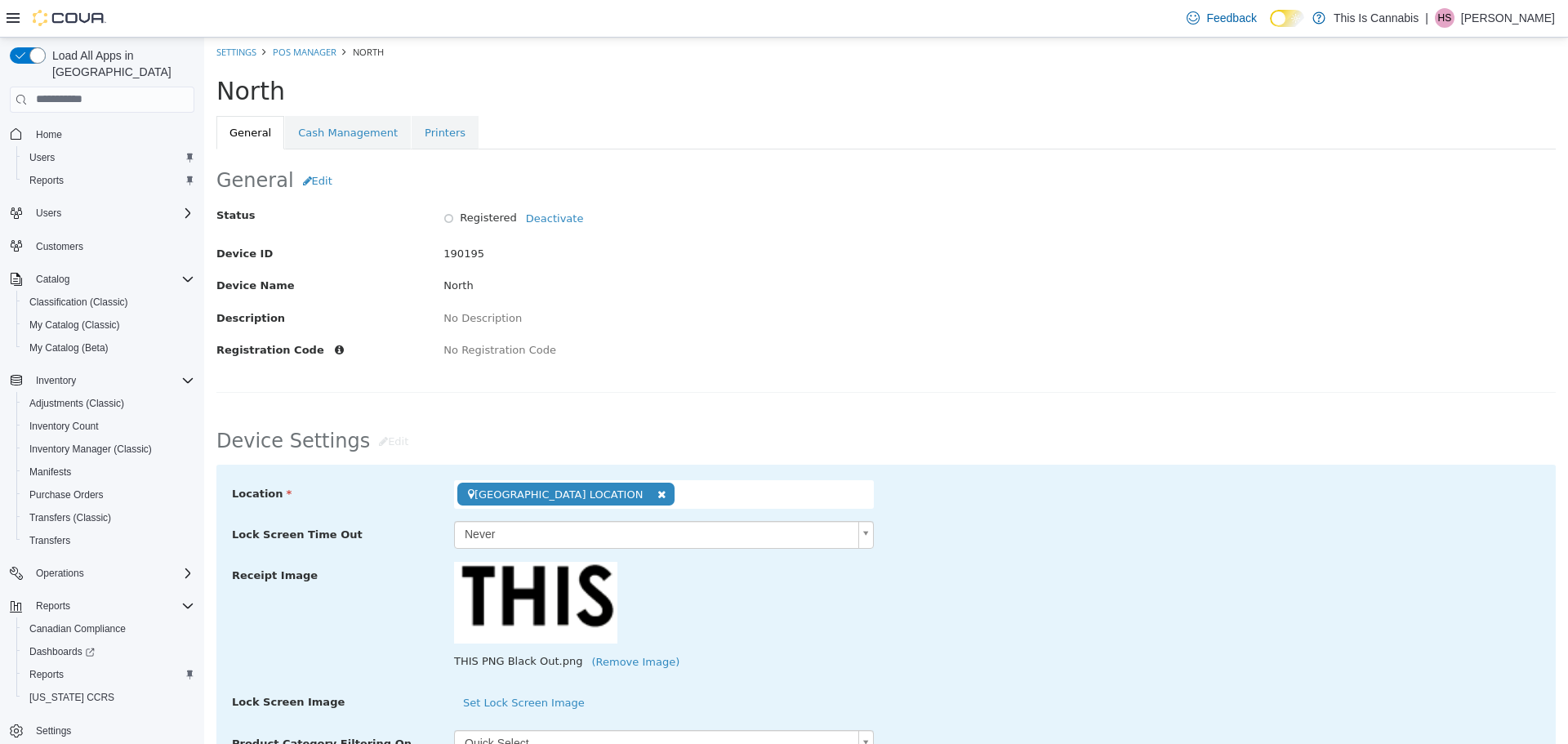
click at [499, 574] on div at bounding box center [536, 602] width 163 height 81
drag, startPoint x: 499, startPoint y: 574, endPoint x: 545, endPoint y: 612, distance: 59.7
click at [545, 612] on div at bounding box center [536, 602] width 163 height 81
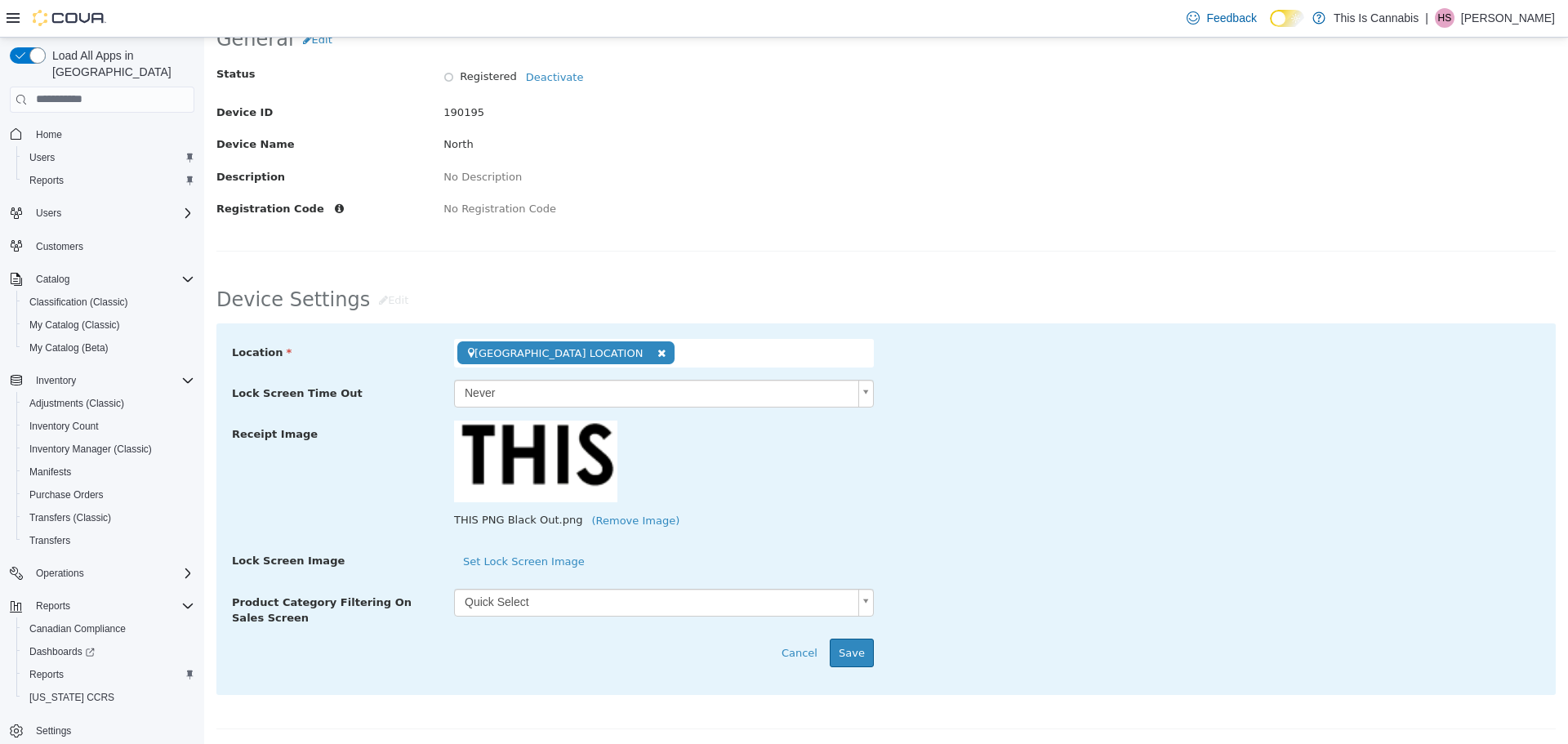
scroll to position [163, 0]
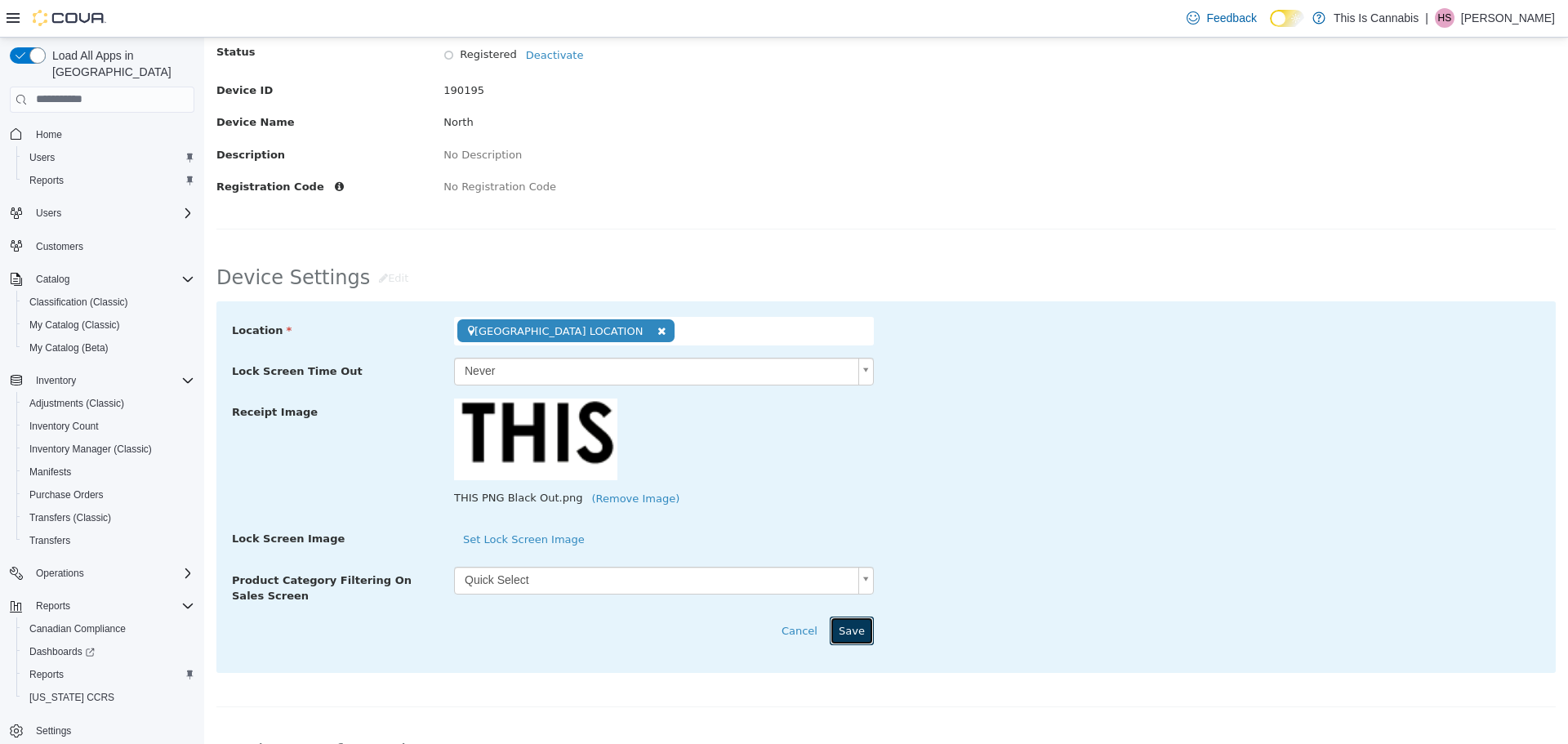
click at [843, 633] on button "Save" at bounding box center [851, 630] width 44 height 29
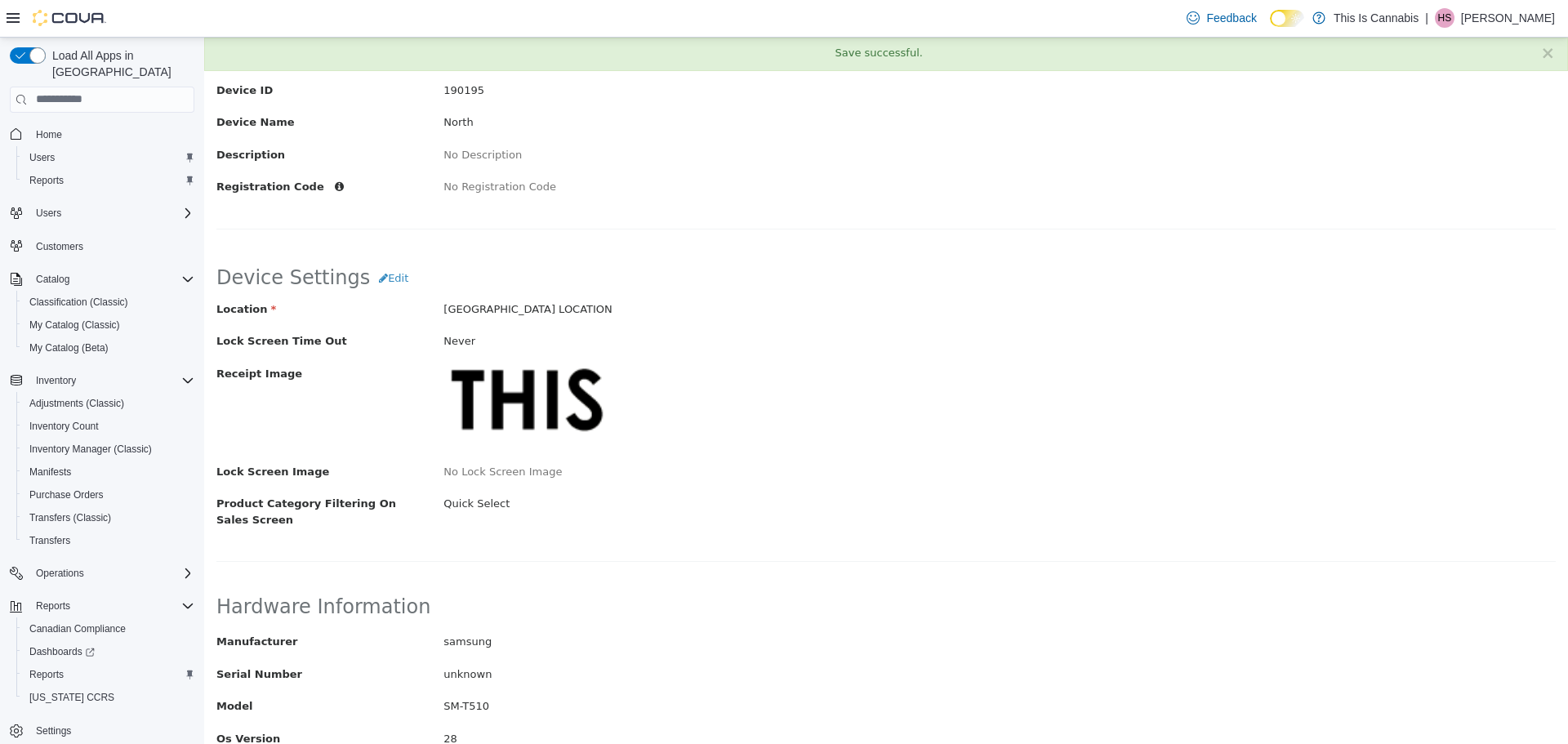
scroll to position [0, 0]
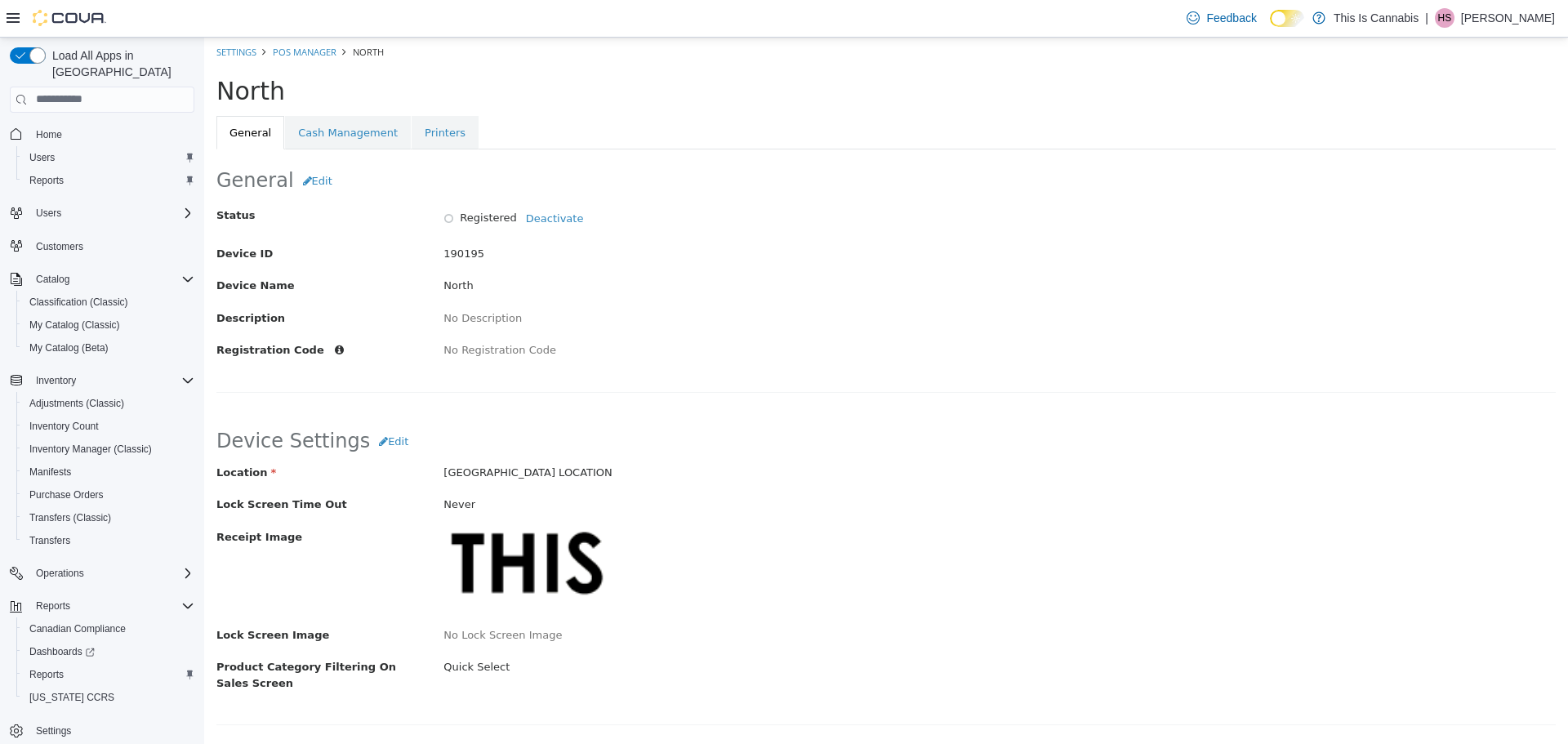
drag, startPoint x: 654, startPoint y: 436, endPoint x: 757, endPoint y: 519, distance: 132.3
click at [757, 519] on div "Location CHILLIWACK LOCATION Lock Screen Time Out Never Receipt Image Lock Scre…" at bounding box center [886, 580] width 1339 height 231
drag, startPoint x: 506, startPoint y: 571, endPoint x: 338, endPoint y: 121, distance: 480.3
click at [338, 121] on link "Cash Management" at bounding box center [348, 132] width 126 height 34
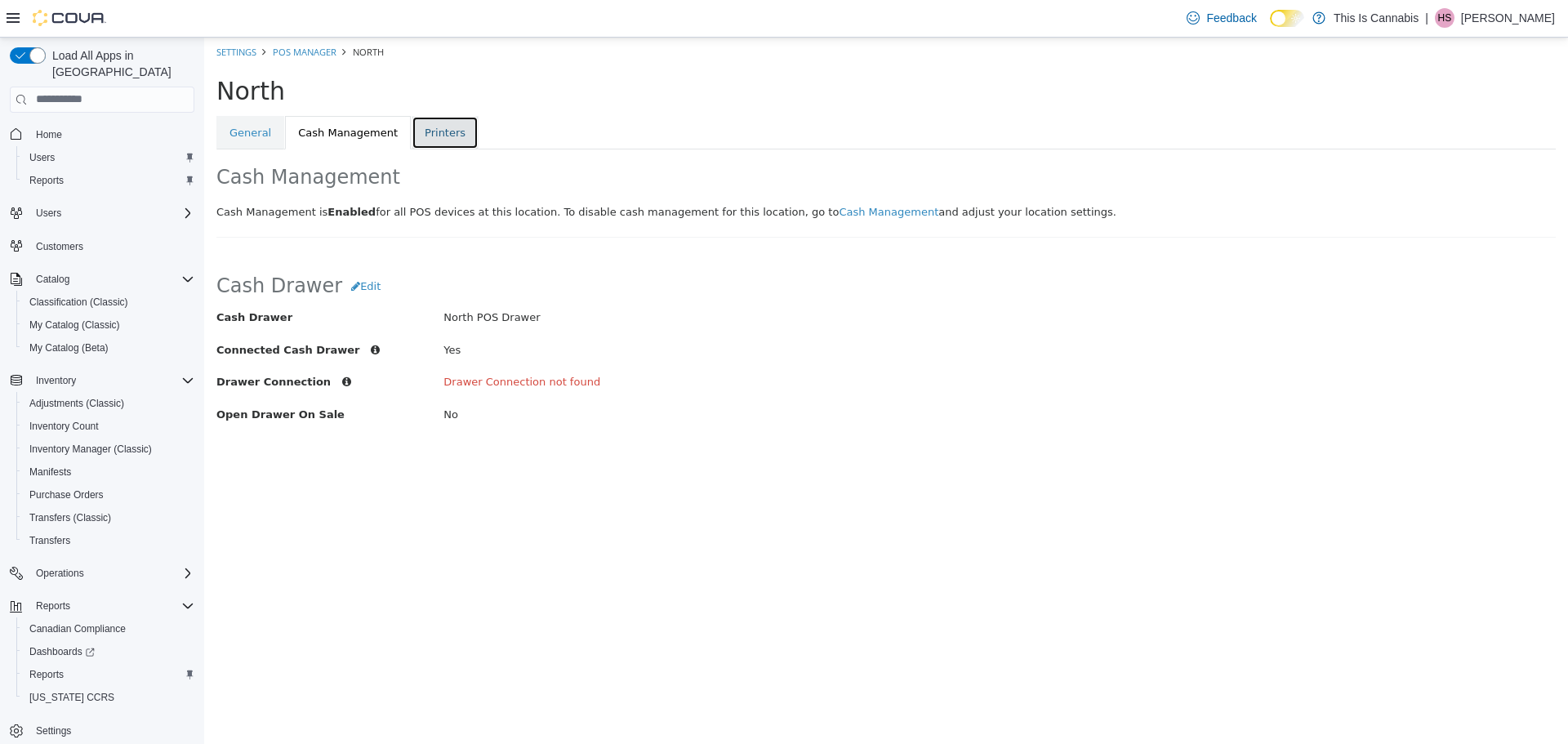
click at [417, 146] on link "Printers" at bounding box center [445, 132] width 67 height 34
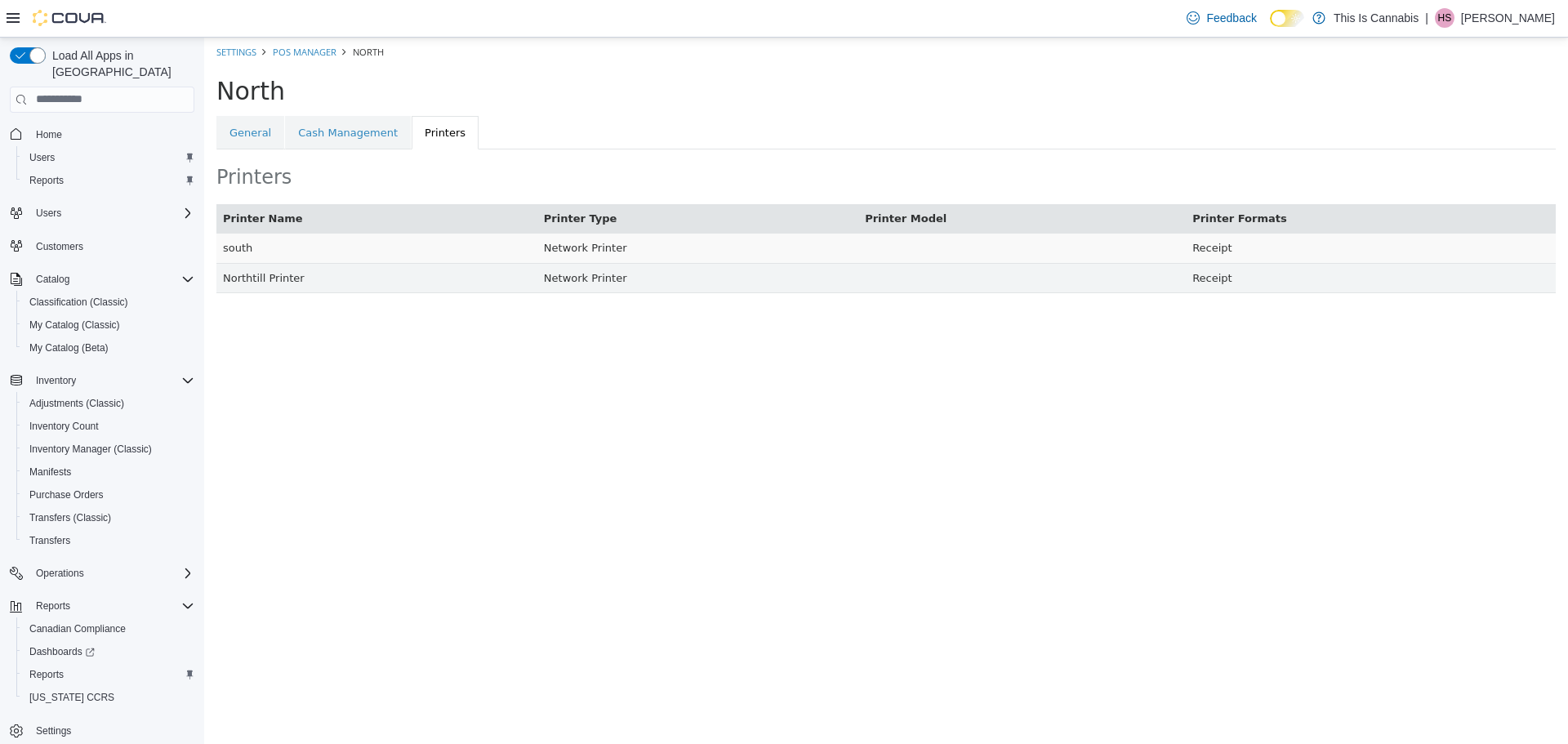
click at [1249, 246] on td "Receipt" at bounding box center [1371, 248] width 370 height 30
click at [1224, 249] on td "Receipt" at bounding box center [1371, 248] width 370 height 30
click at [800, 252] on td "Network Printer" at bounding box center [697, 248] width 321 height 30
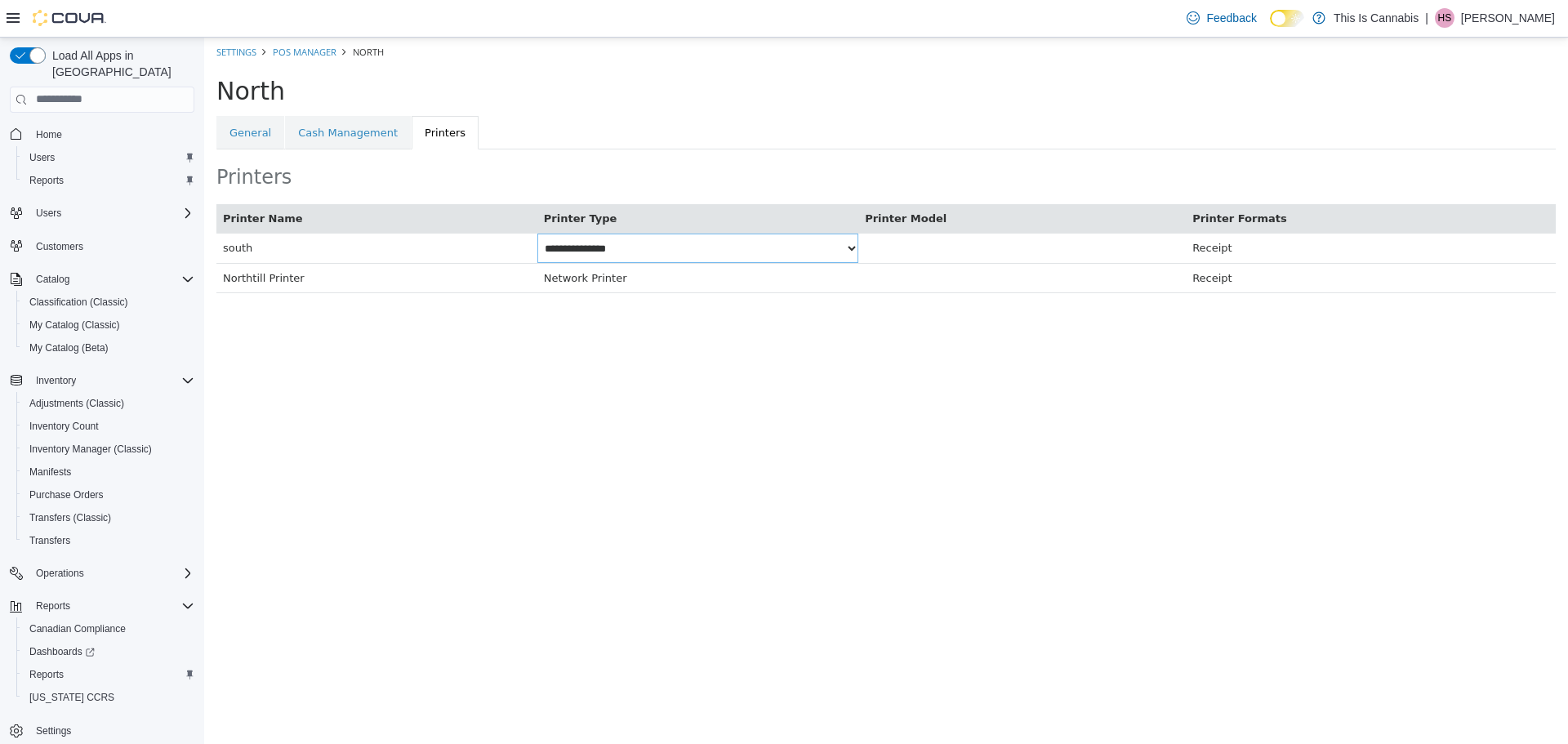
click at [753, 282] on td "Network Printer" at bounding box center [697, 277] width 321 height 30
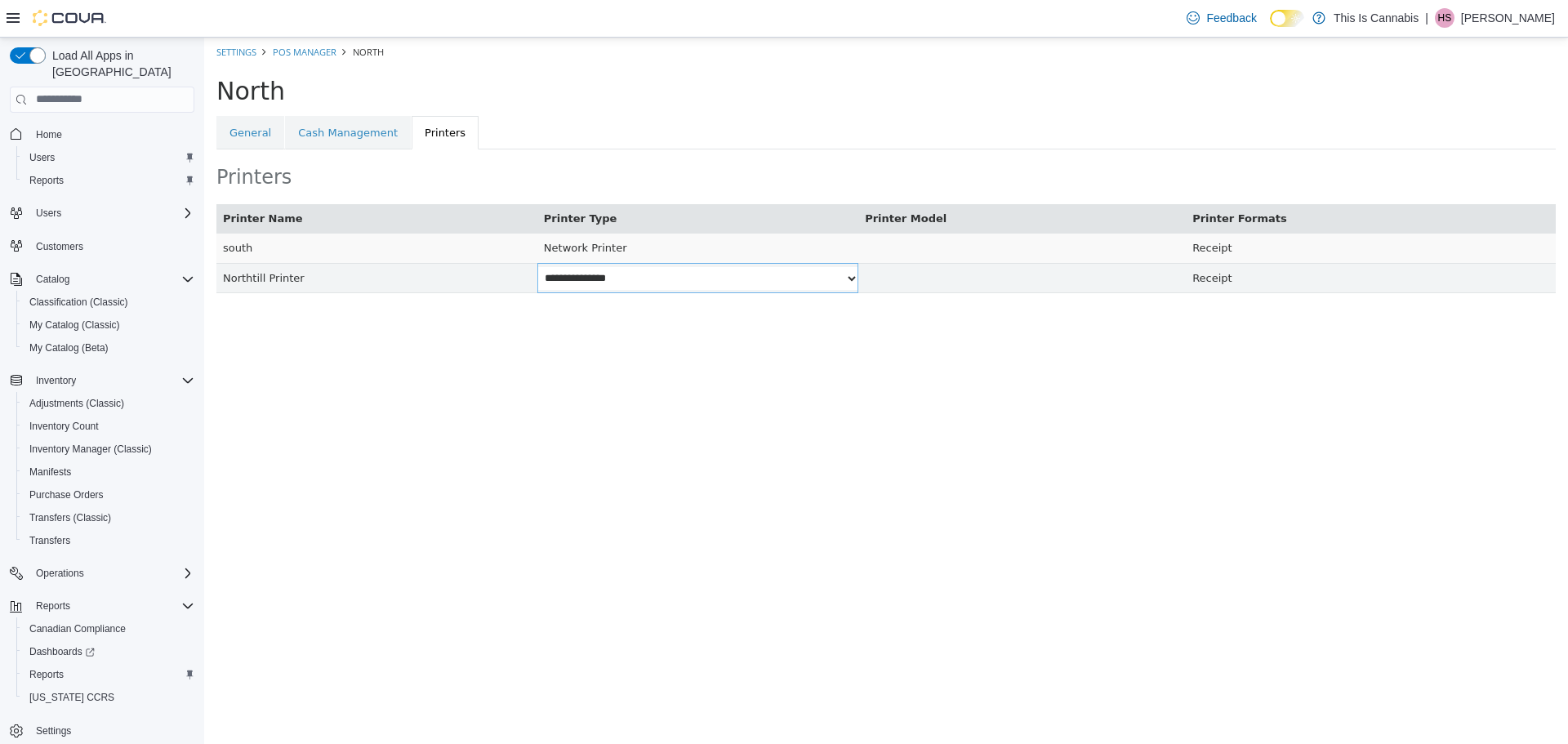
click at [622, 249] on td "Network Printer" at bounding box center [697, 248] width 321 height 30
click at [622, 249] on select "**********" at bounding box center [697, 247] width 321 height 23
click at [622, 248] on select "**********" at bounding box center [697, 247] width 321 height 23
click at [254, 130] on link "General" at bounding box center [250, 132] width 68 height 34
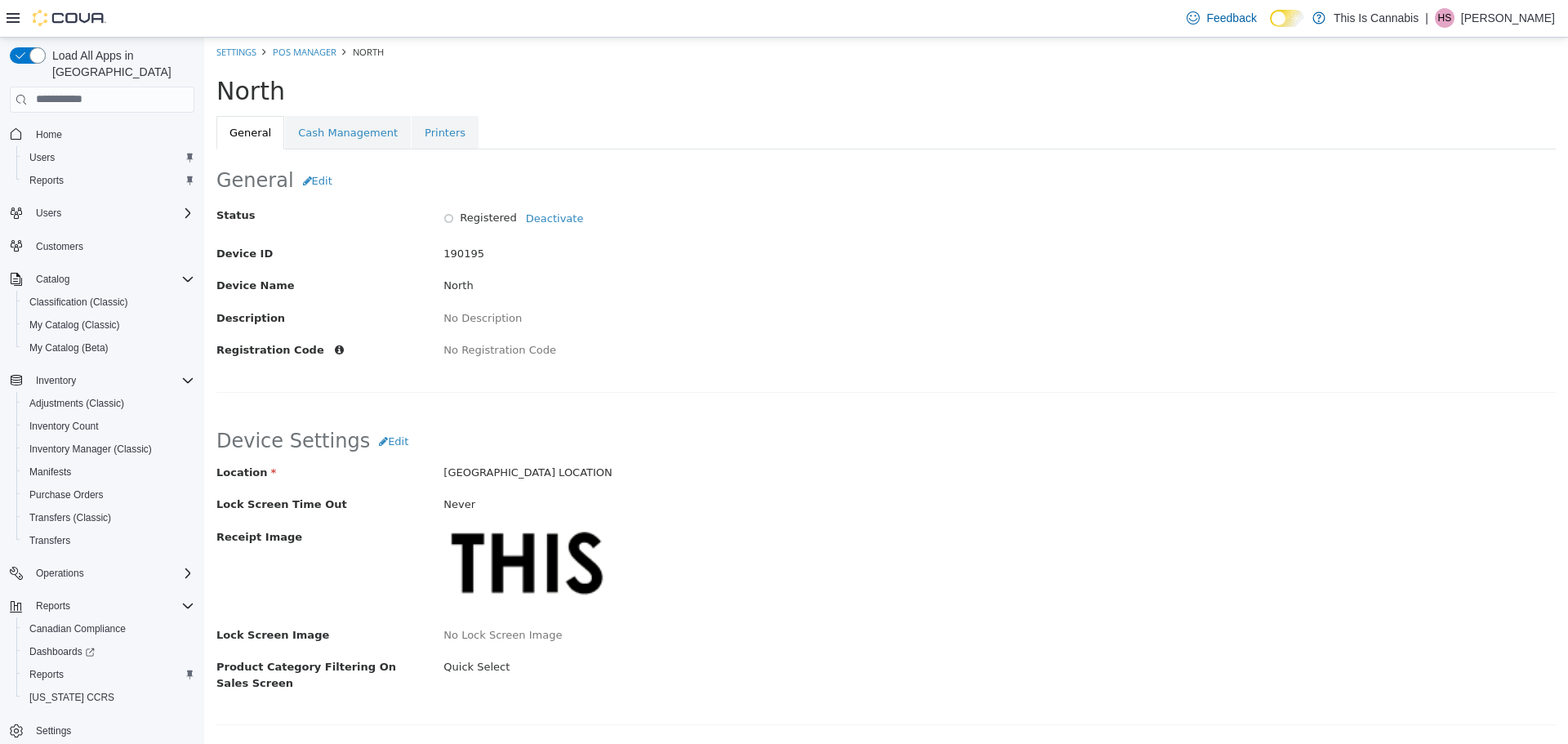
click at [466, 338] on div "Status Registered Deactivate Device ID 190195 Device Name North Description No …" at bounding box center [886, 282] width 1339 height 158
click at [461, 323] on span "No Description" at bounding box center [483, 317] width 79 height 13
click at [324, 189] on button "Edit" at bounding box center [318, 180] width 48 height 29
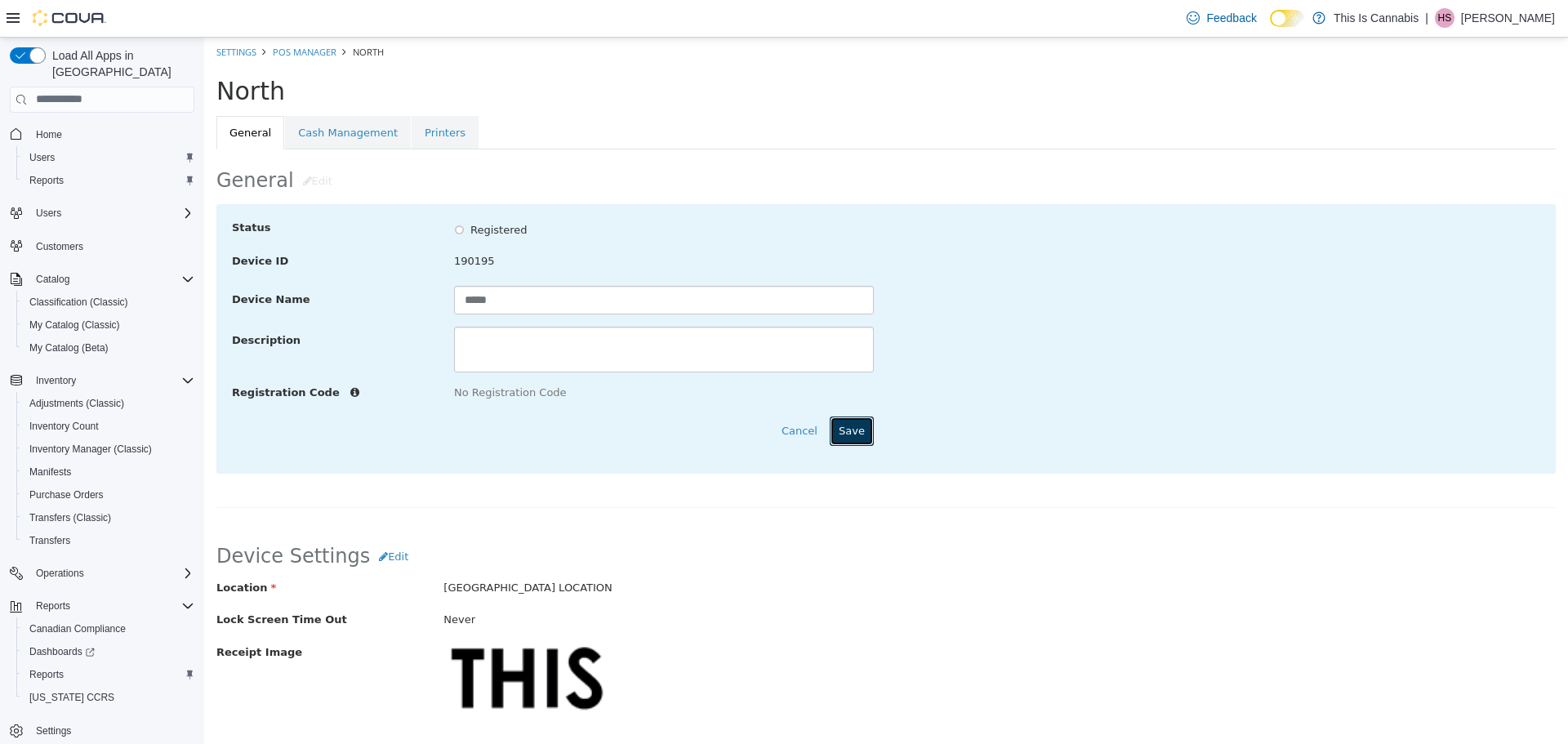
click at [834, 434] on button "Save" at bounding box center [851, 430] width 44 height 29
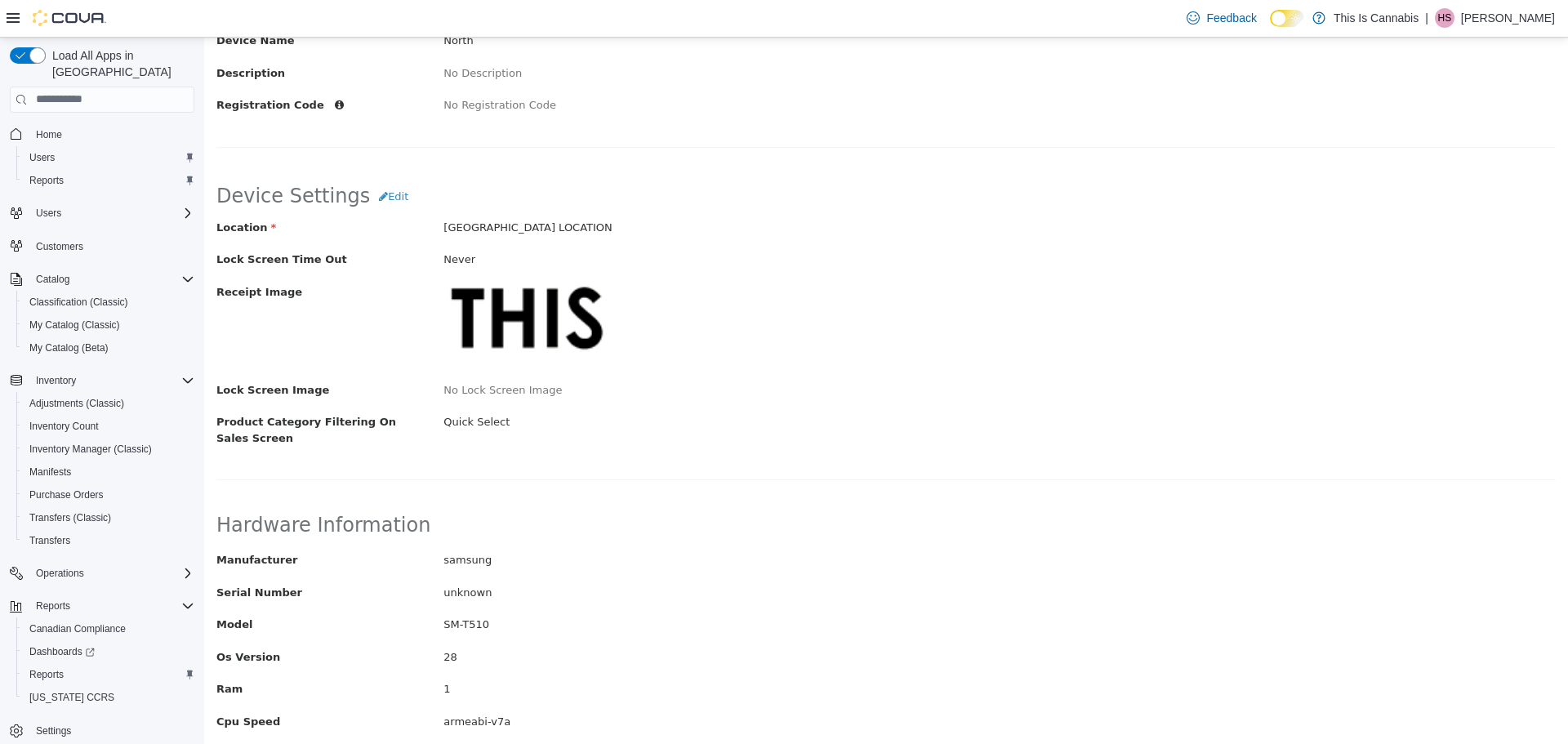
scroll to position [246, 0]
click at [388, 189] on span "Edit" at bounding box center [398, 194] width 20 height 13
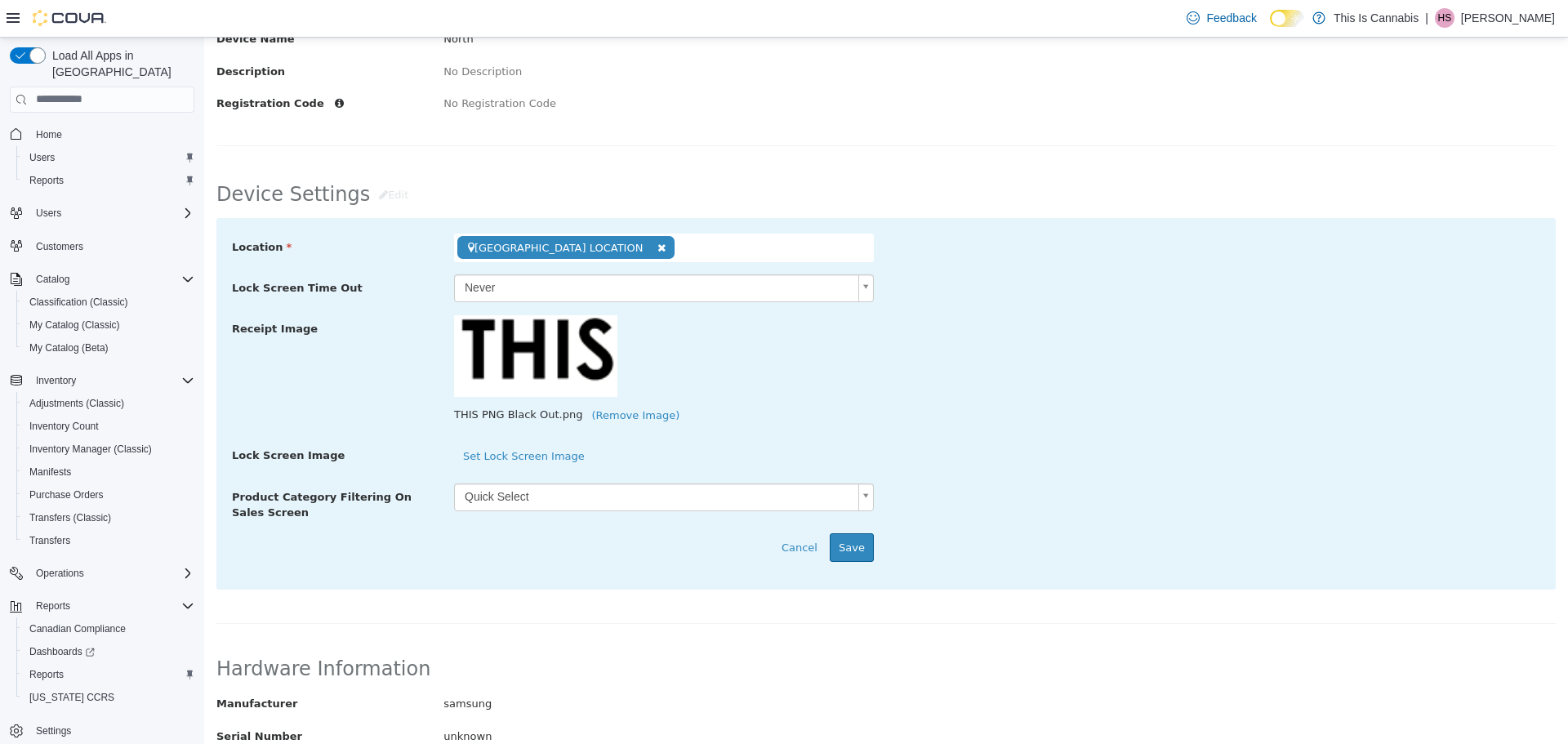
click at [717, 500] on body "**********" at bounding box center [887, 339] width 1364 height 1098
click at [849, 542] on button "Save" at bounding box center [851, 546] width 44 height 29
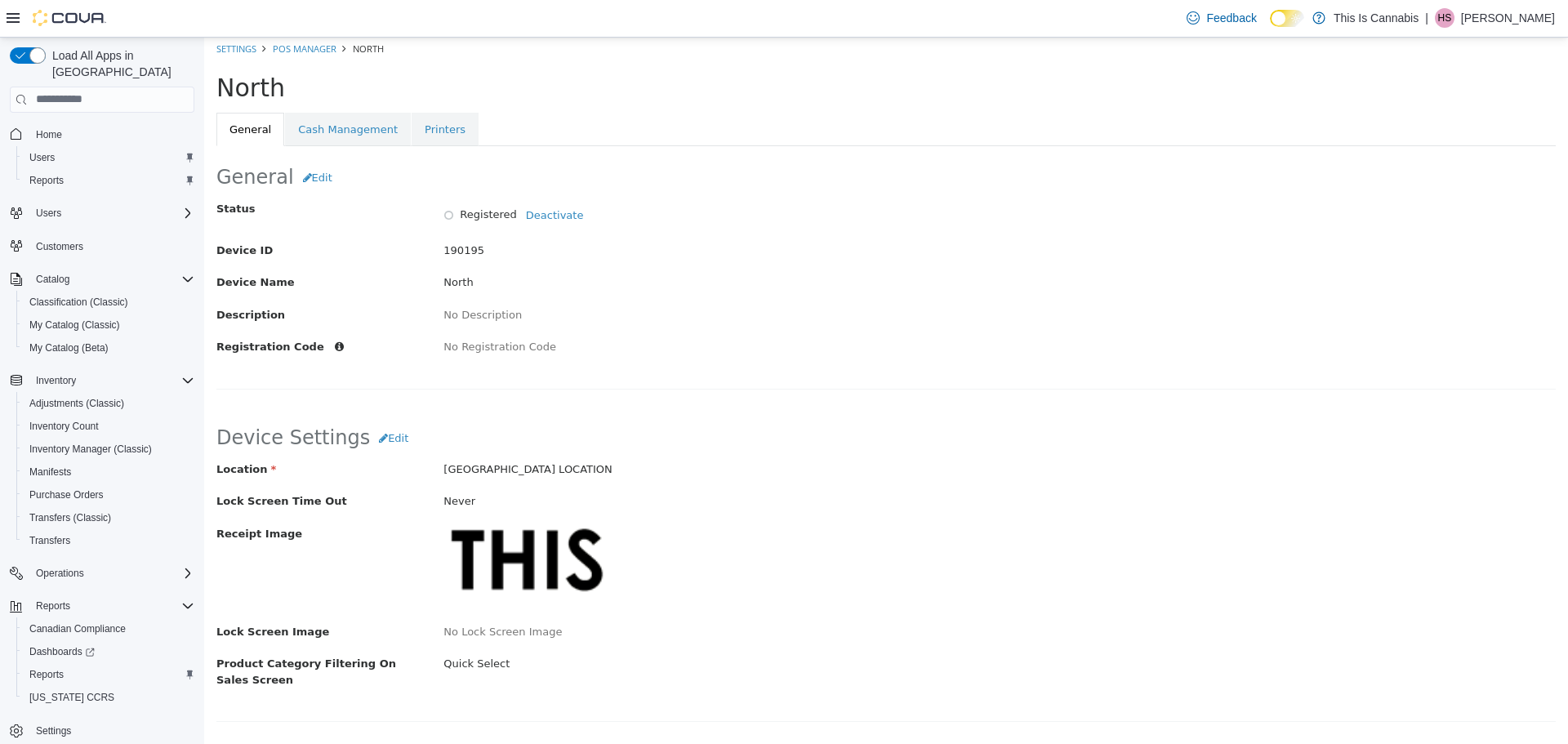
scroll to position [0, 0]
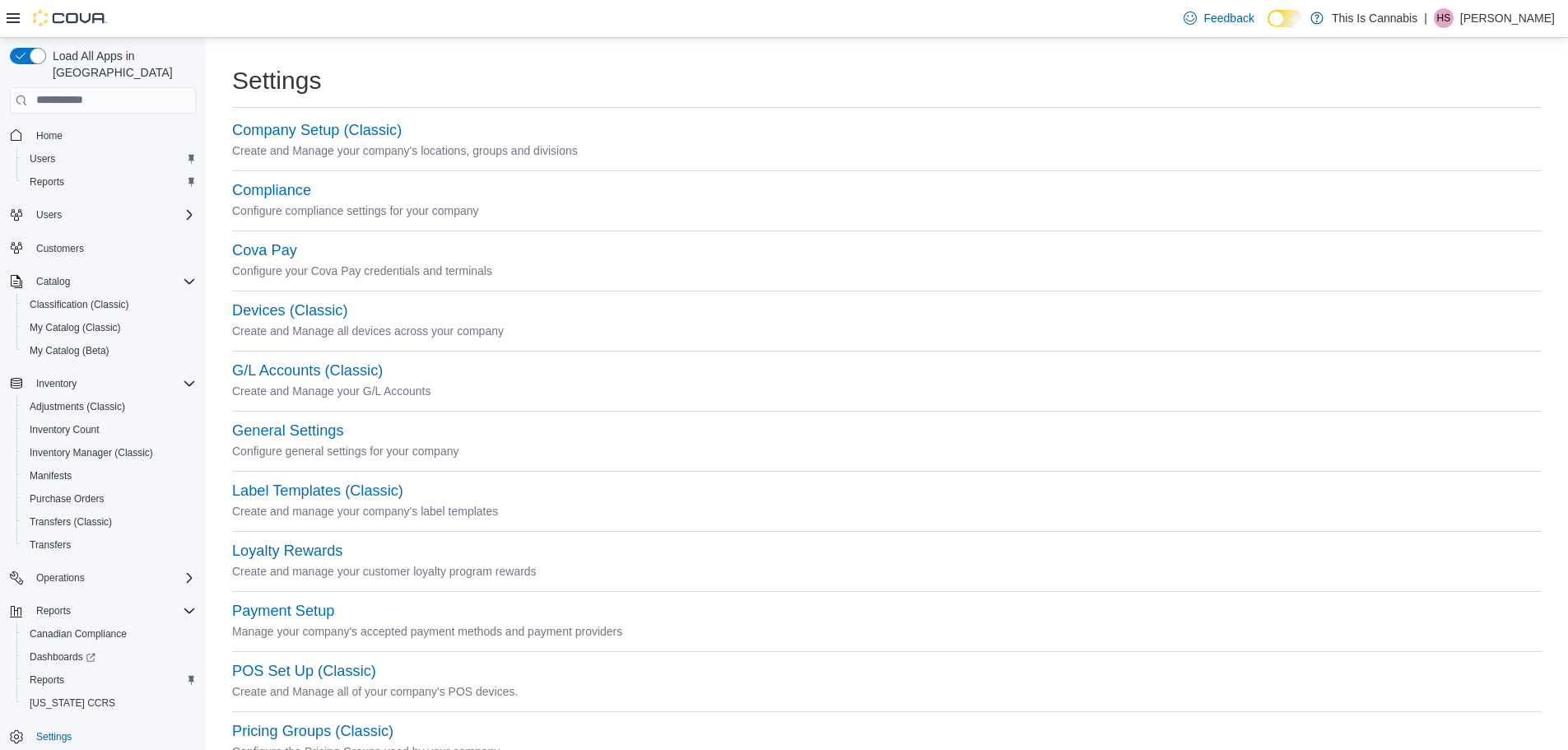
scroll to position [82, 0]
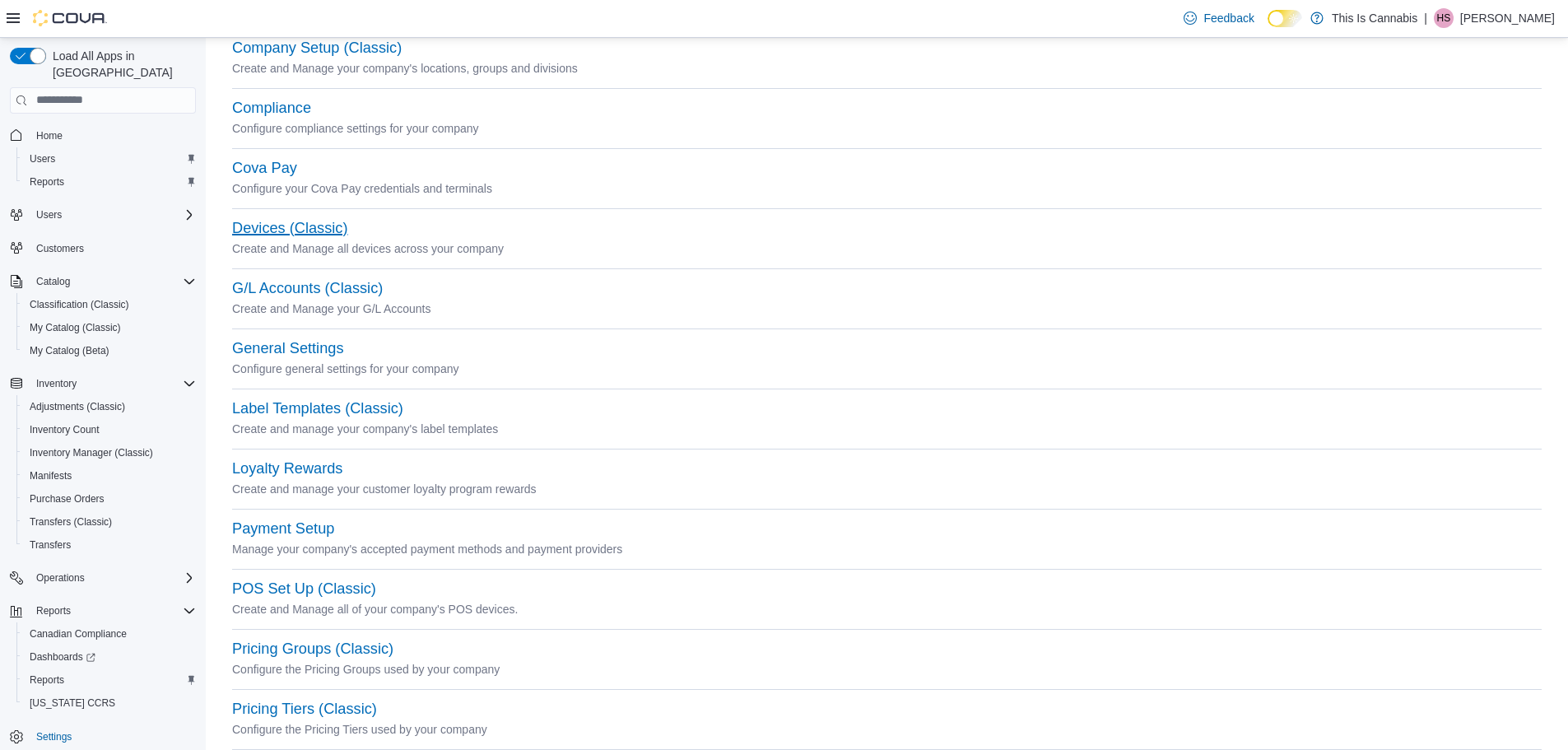
click at [262, 223] on button "Devices (Classic)" at bounding box center [290, 228] width 115 height 17
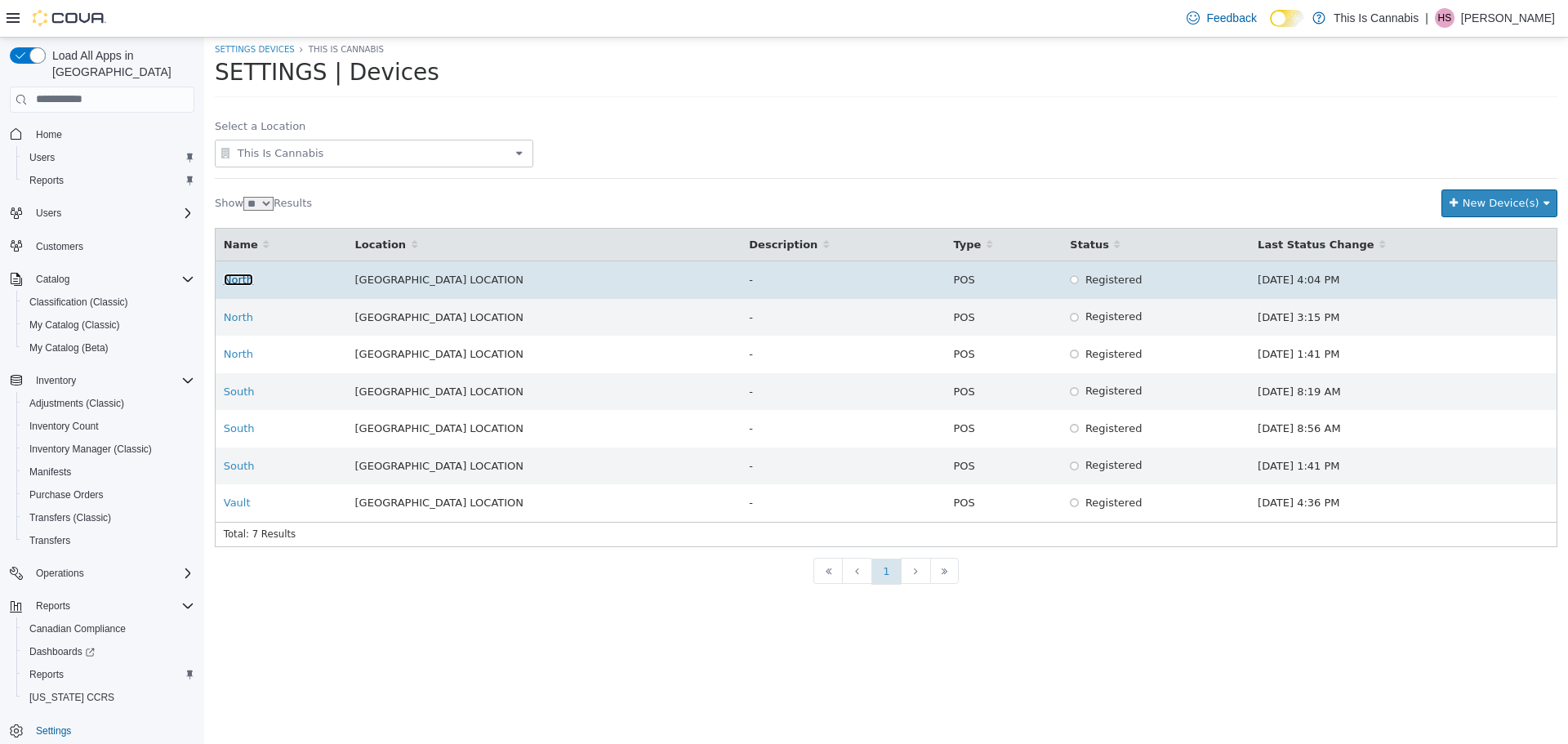
click at [235, 282] on link "North" at bounding box center [238, 279] width 29 height 13
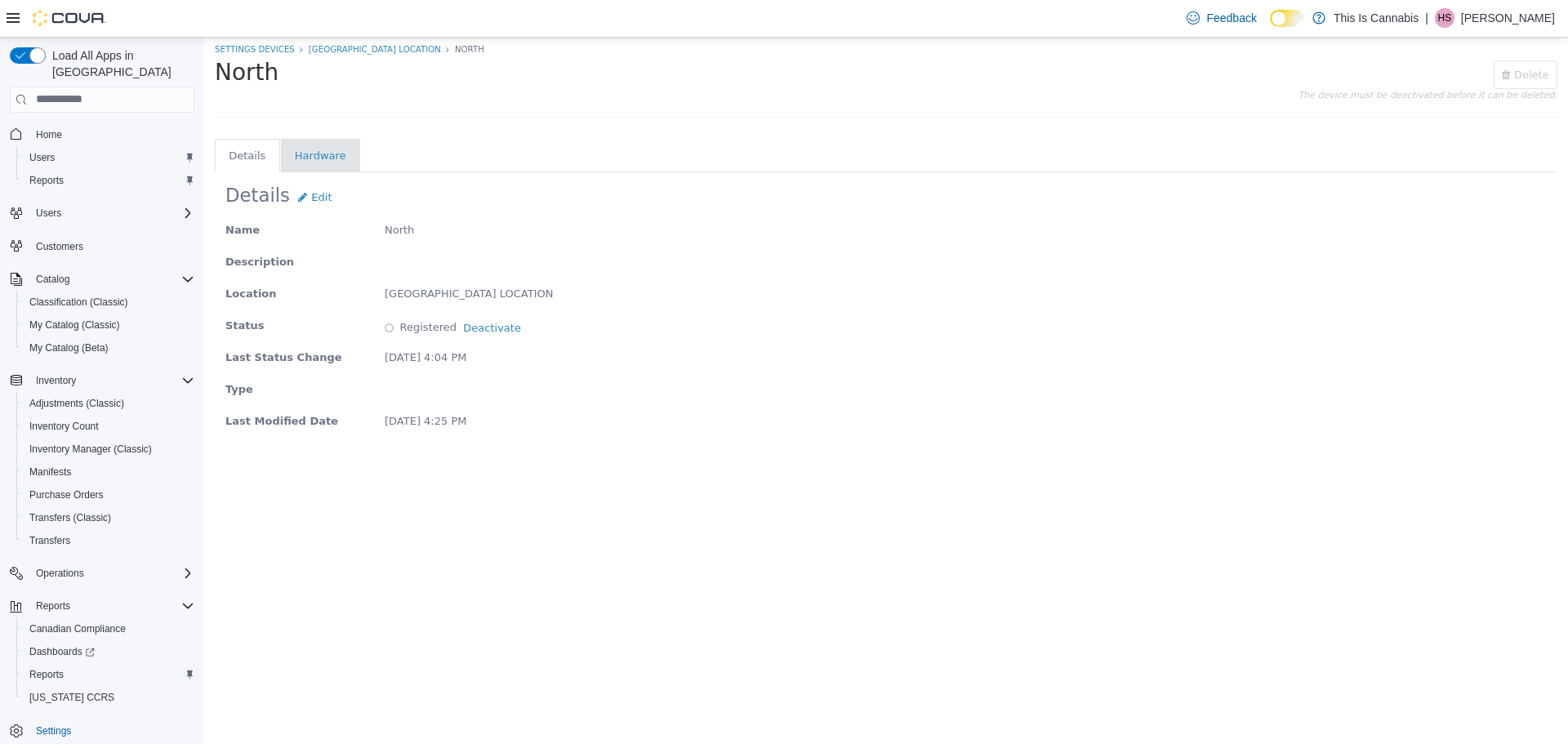
click at [319, 157] on li "Hardware" at bounding box center [320, 154] width 51 height 16
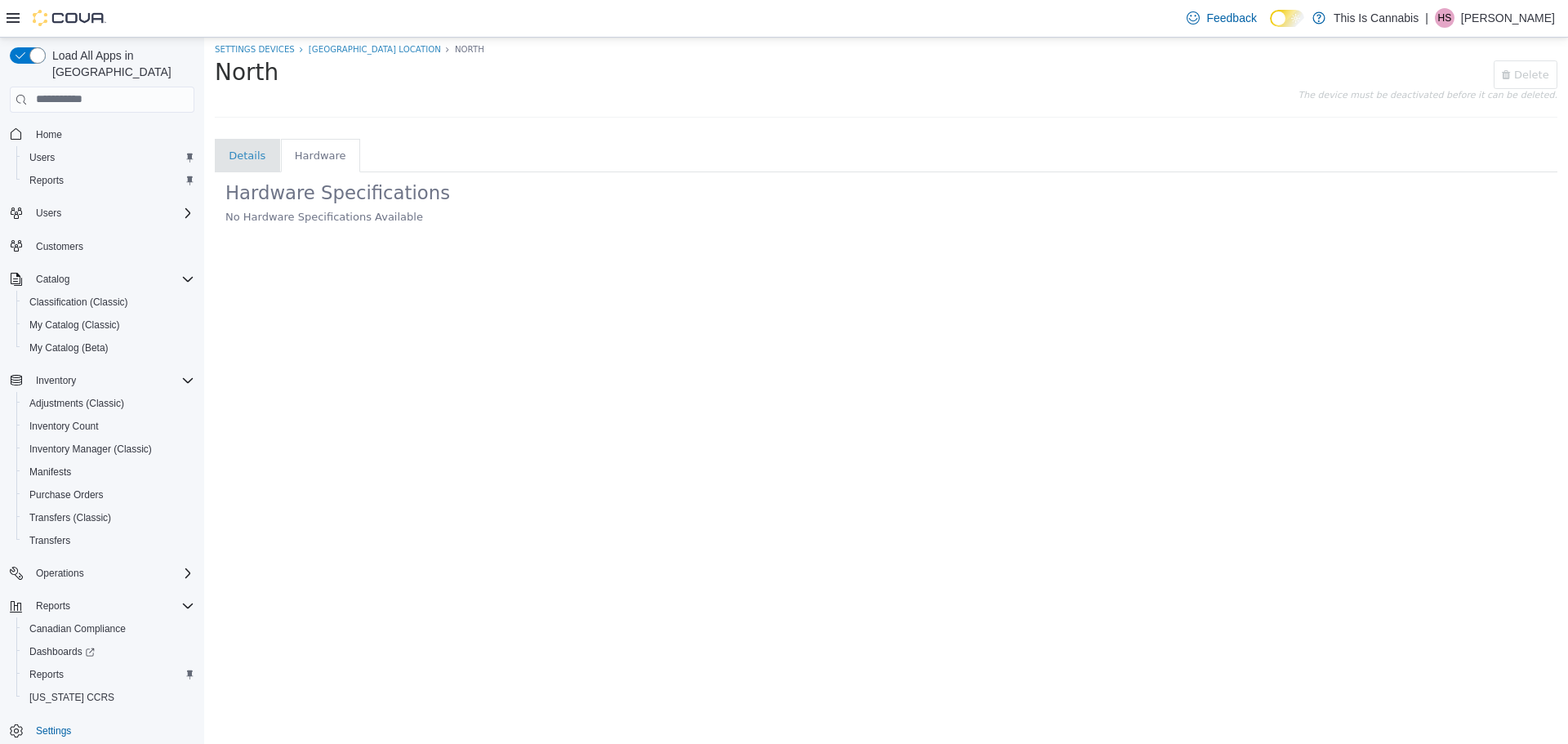
click at [239, 149] on li "Details" at bounding box center [247, 154] width 37 height 16
